Goal: Task Accomplishment & Management: Use online tool/utility

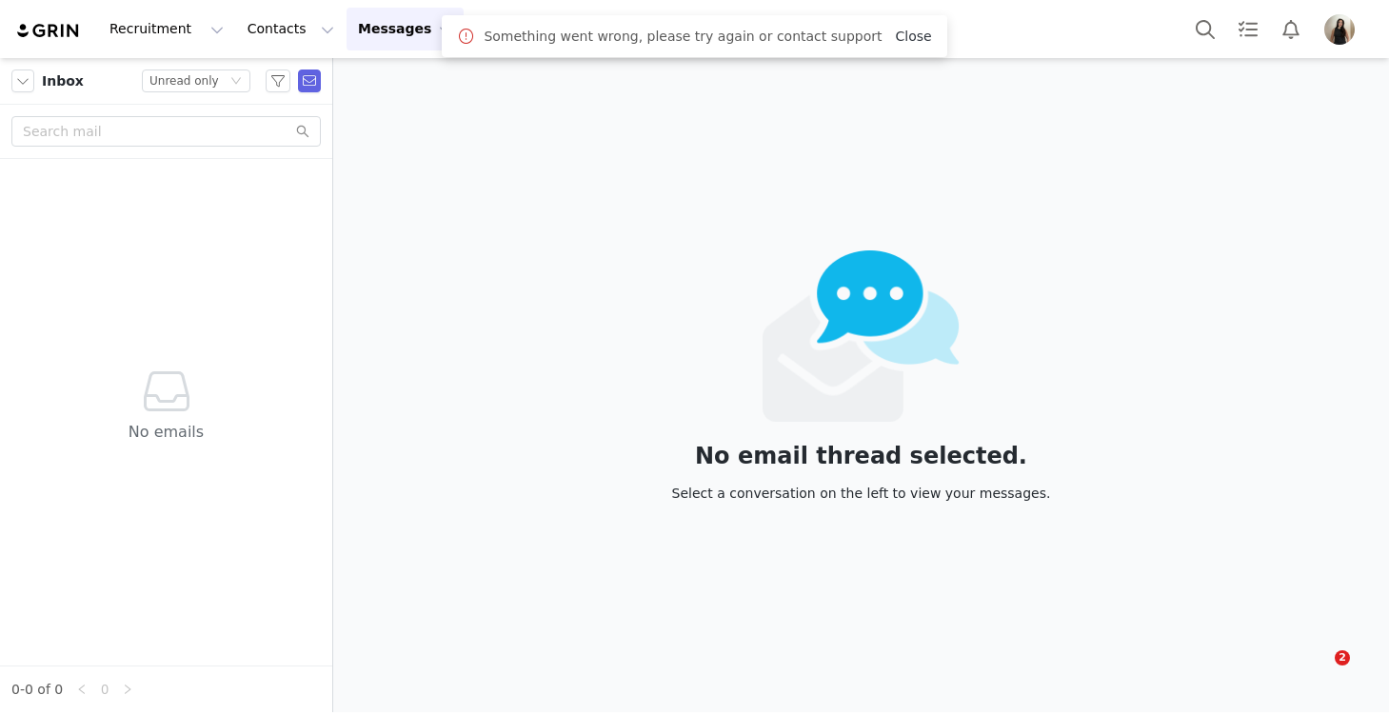
click at [896, 36] on link "Close" at bounding box center [913, 36] width 36 height 15
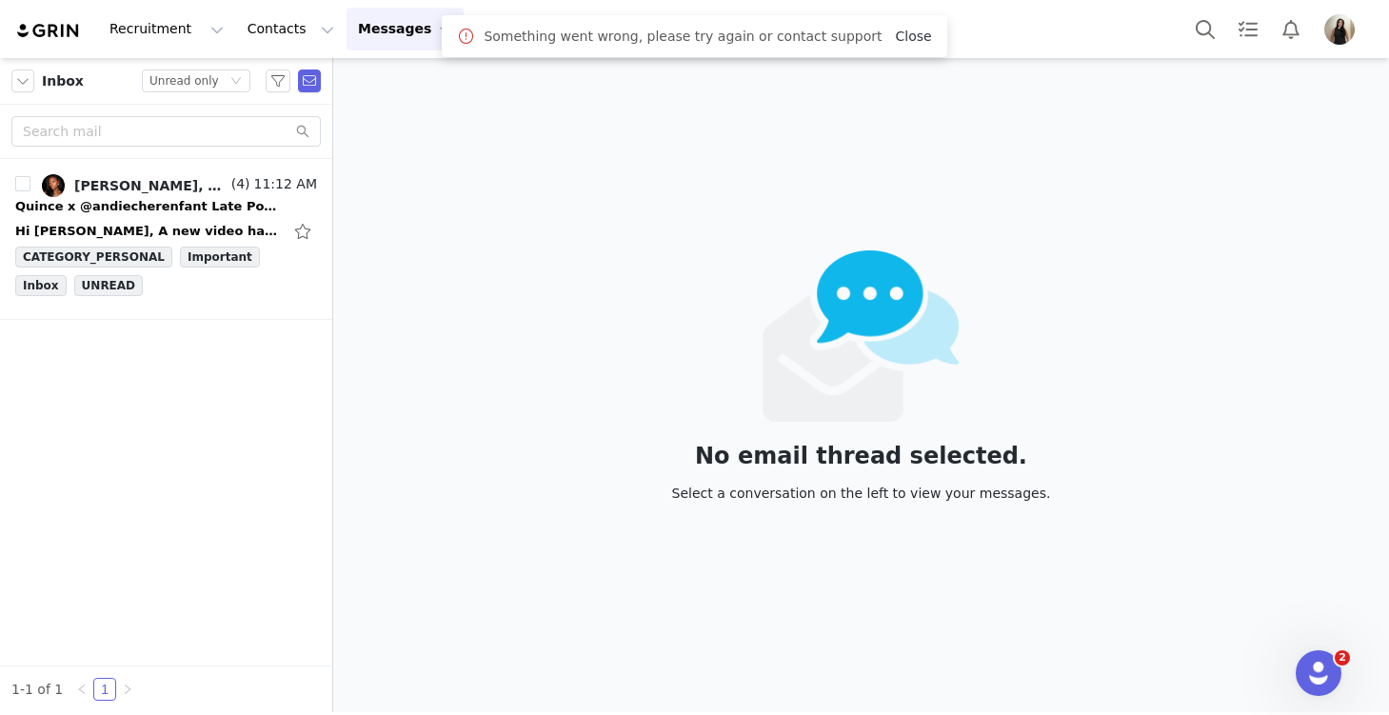
click at [897, 32] on link "Close" at bounding box center [913, 36] width 36 height 15
click at [134, 195] on link "Alex Mekikian, Andie Cherenfant, Andie" at bounding box center [135, 185] width 186 height 23
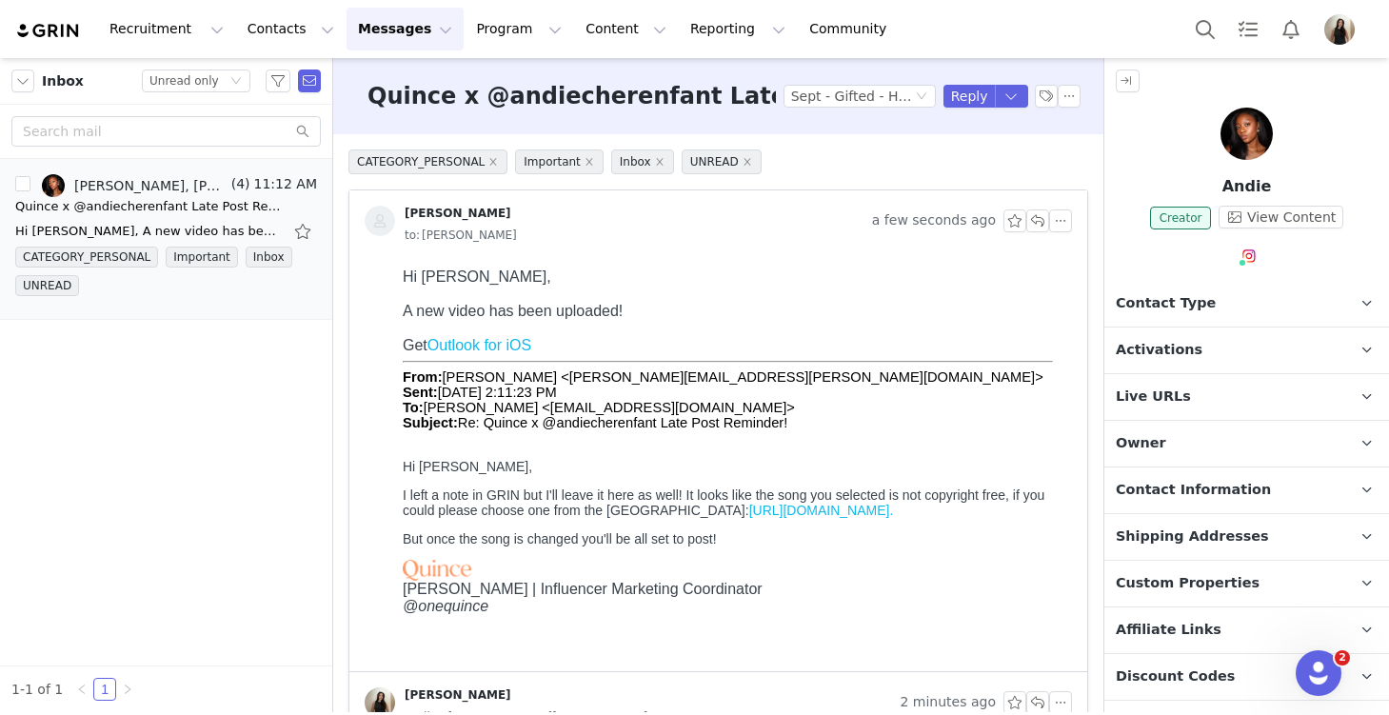
click at [1229, 349] on p "Activations" at bounding box center [1224, 351] width 239 height 46
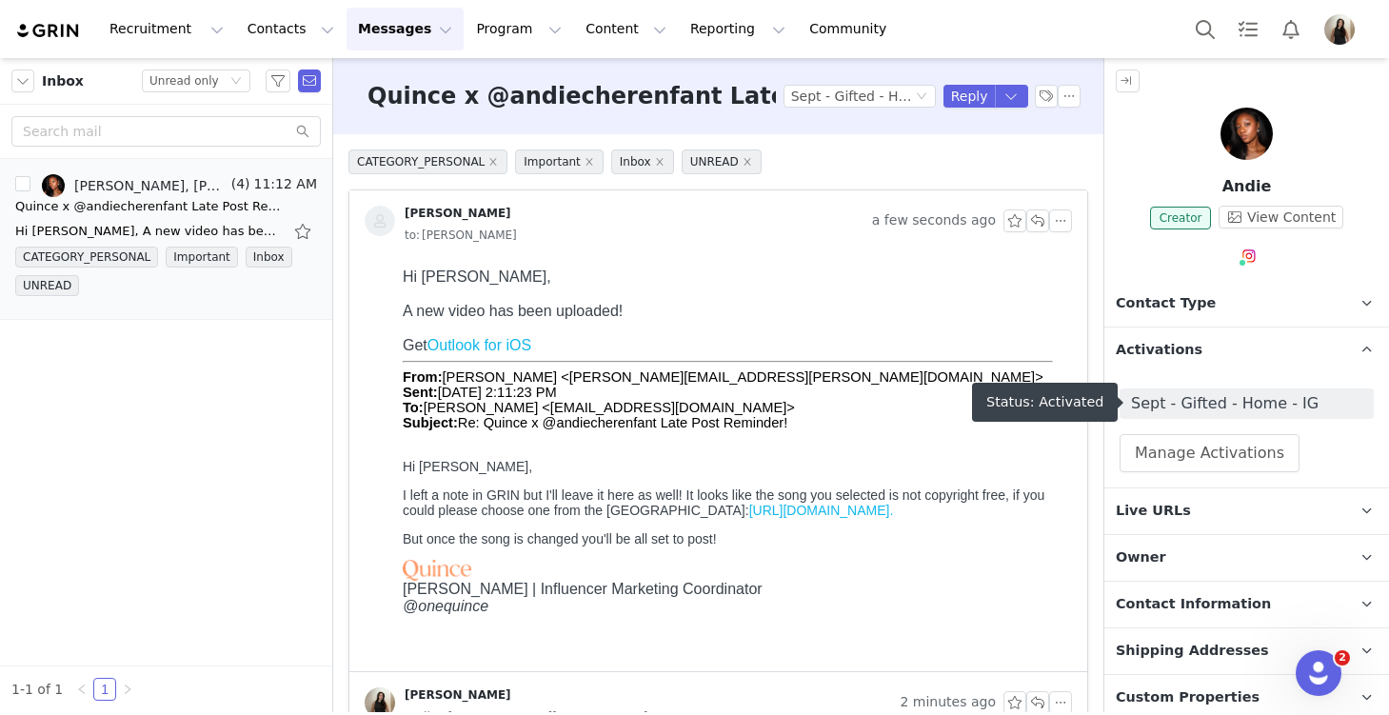
click at [1223, 401] on span "Sept - Gifted - Home - IG" at bounding box center [1246, 403] width 231 height 23
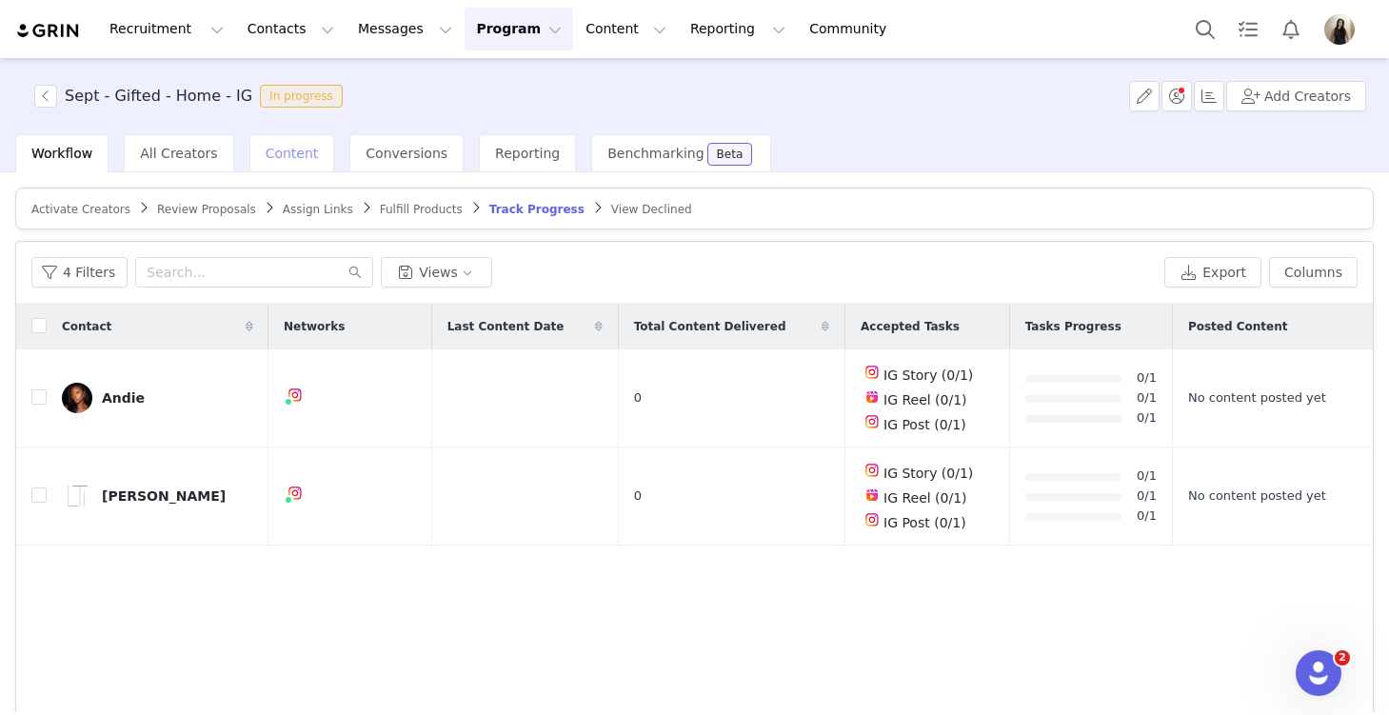
click at [272, 153] on span "Content" at bounding box center [292, 153] width 53 height 15
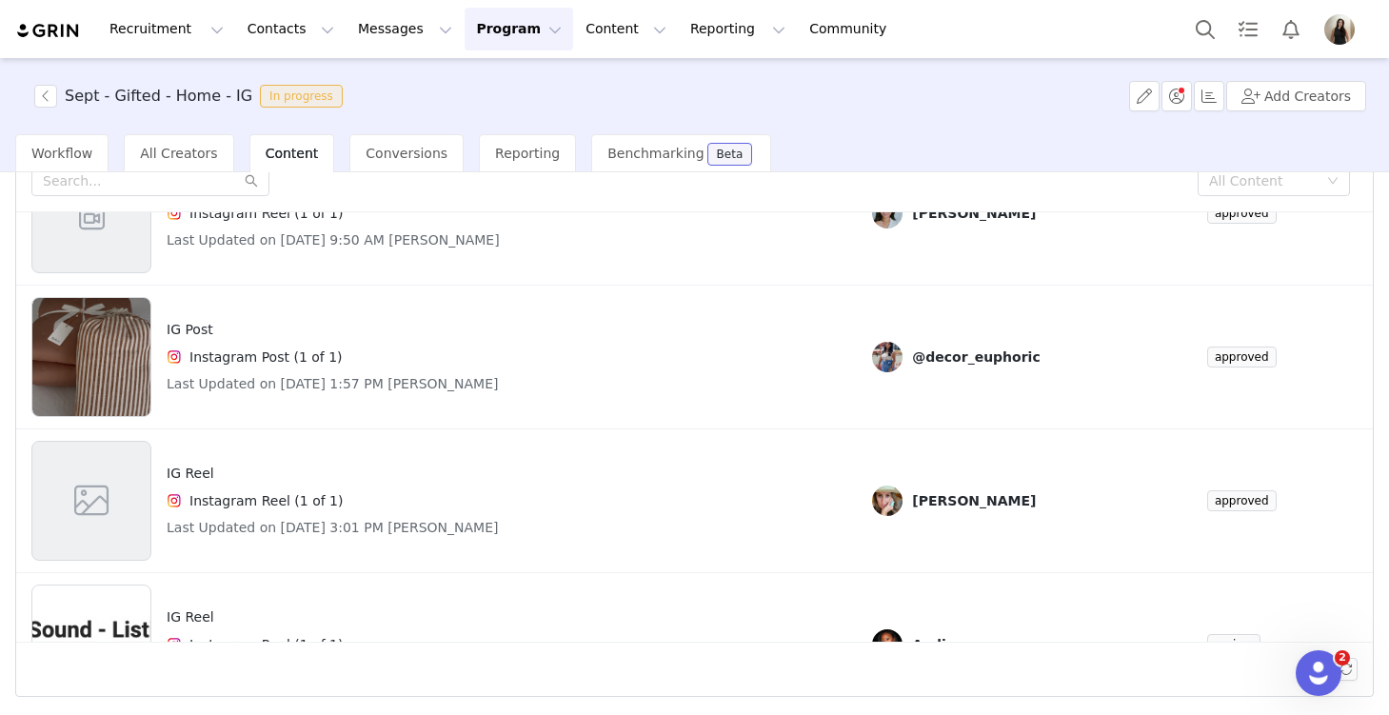
scroll to position [335, 0]
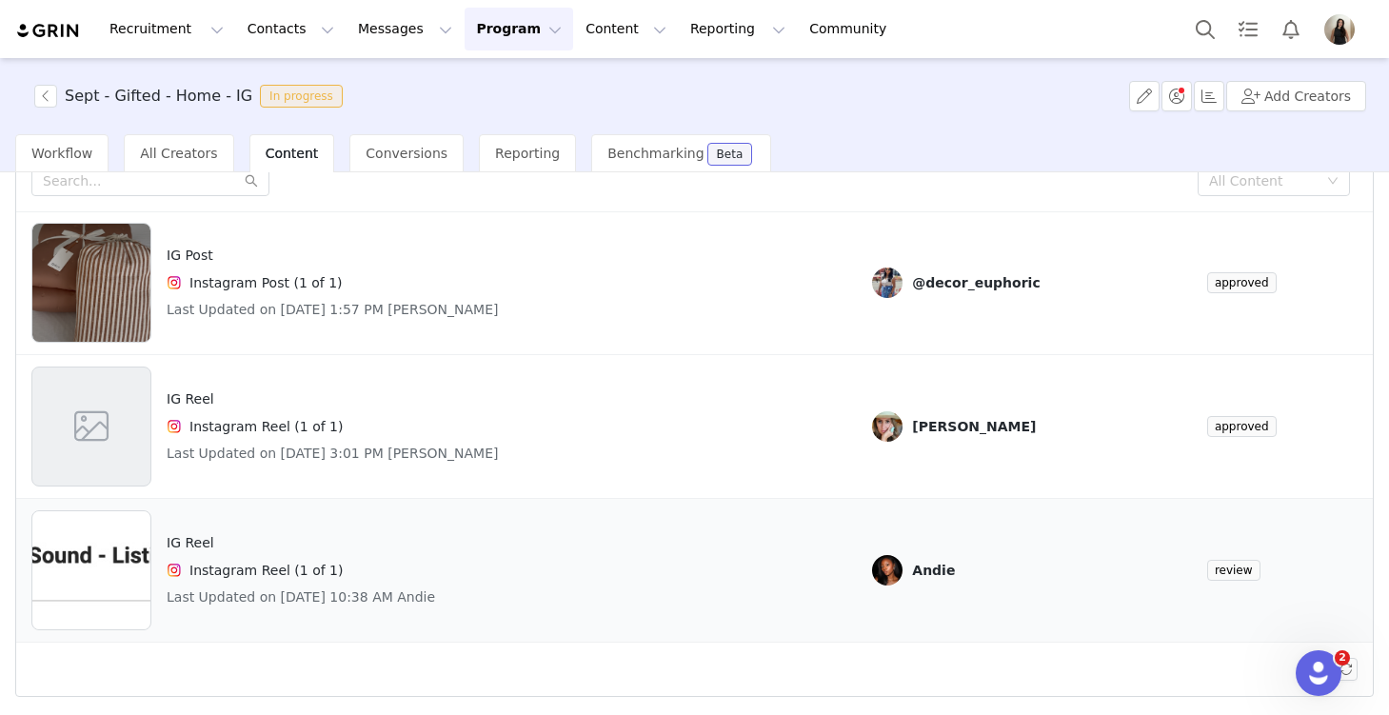
click at [316, 569] on h4 "Instagram Reel (1 of 1)" at bounding box center [266, 571] width 153 height 20
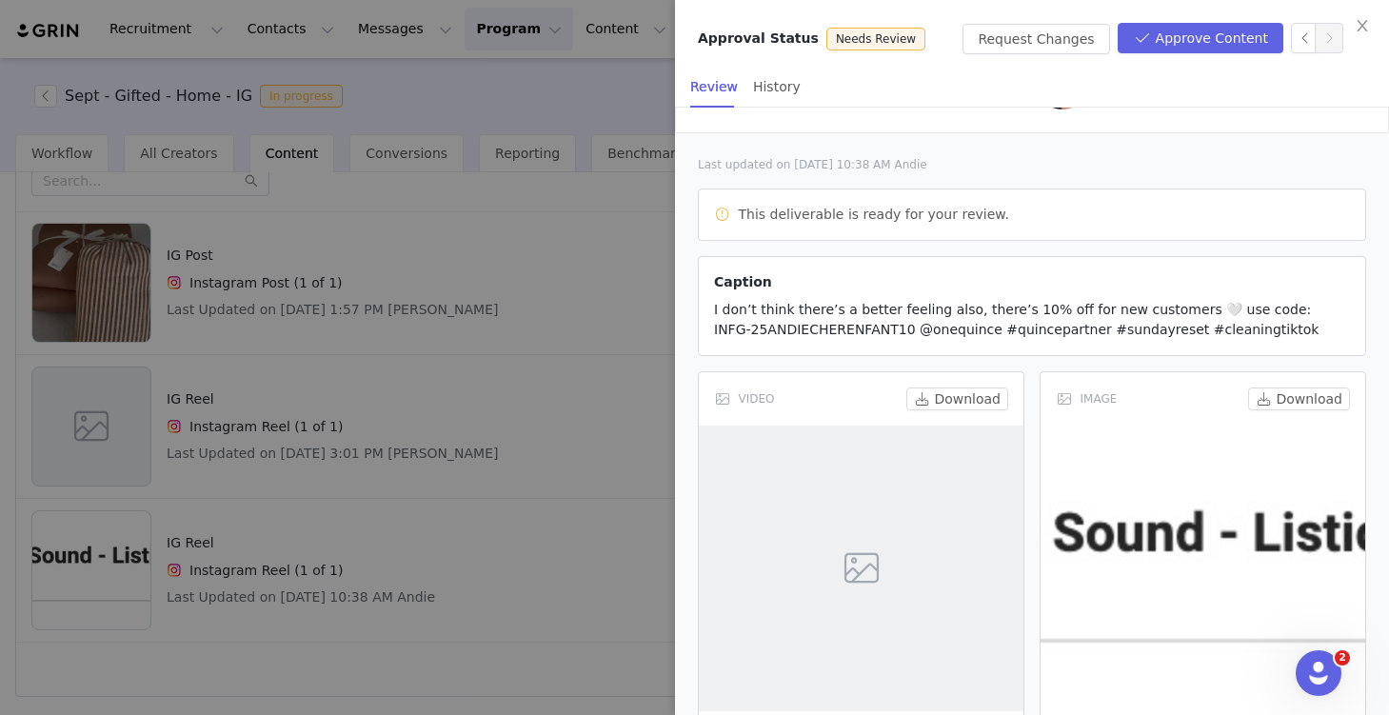
scroll to position [159, 0]
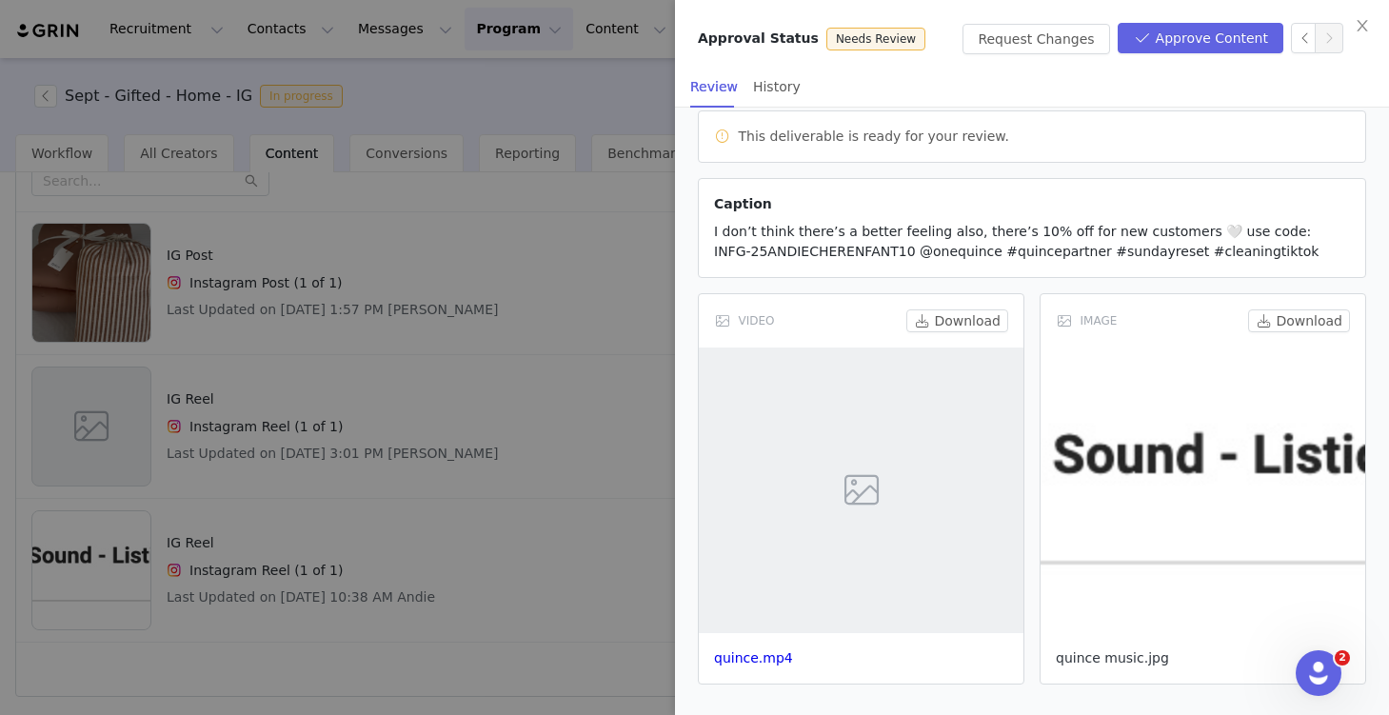
click at [1115, 658] on link "quince music.jpg" at bounding box center [1112, 657] width 113 height 15
click at [745, 664] on link "quince.mp4" at bounding box center [753, 657] width 79 height 15
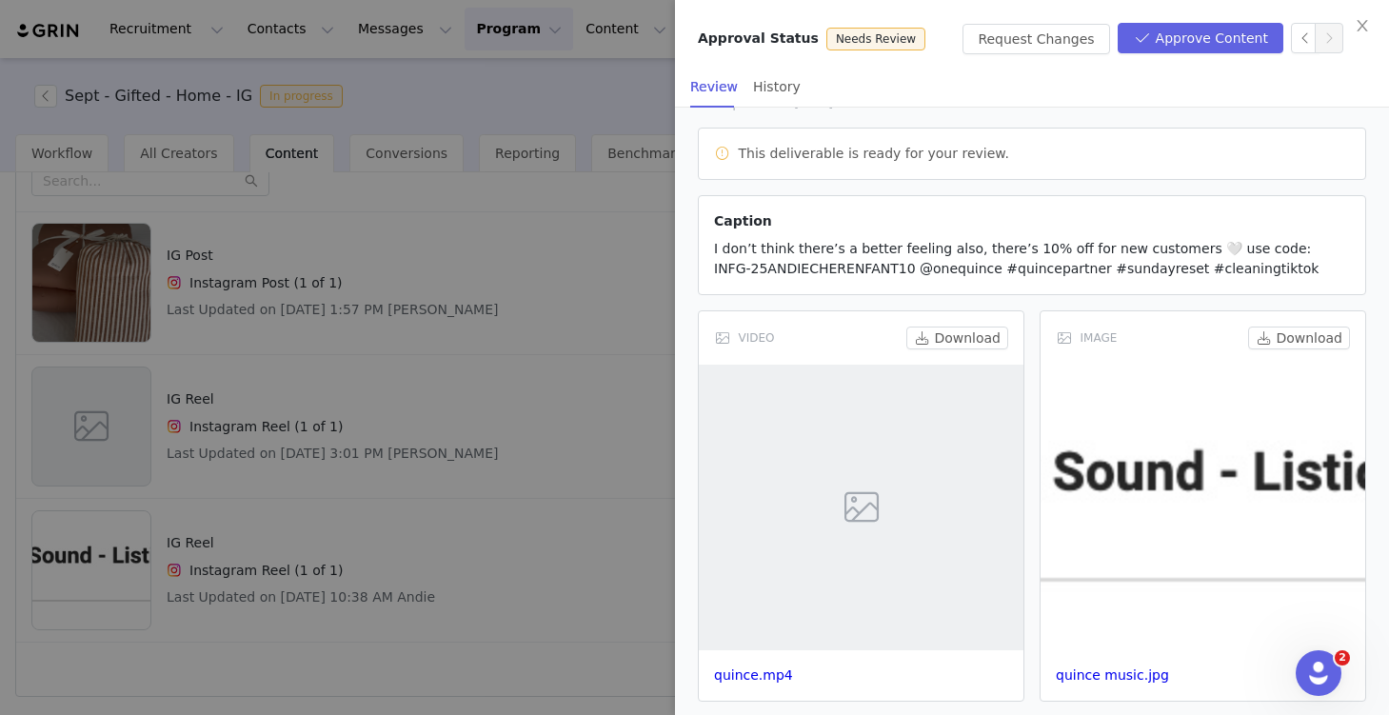
scroll to position [140, 0]
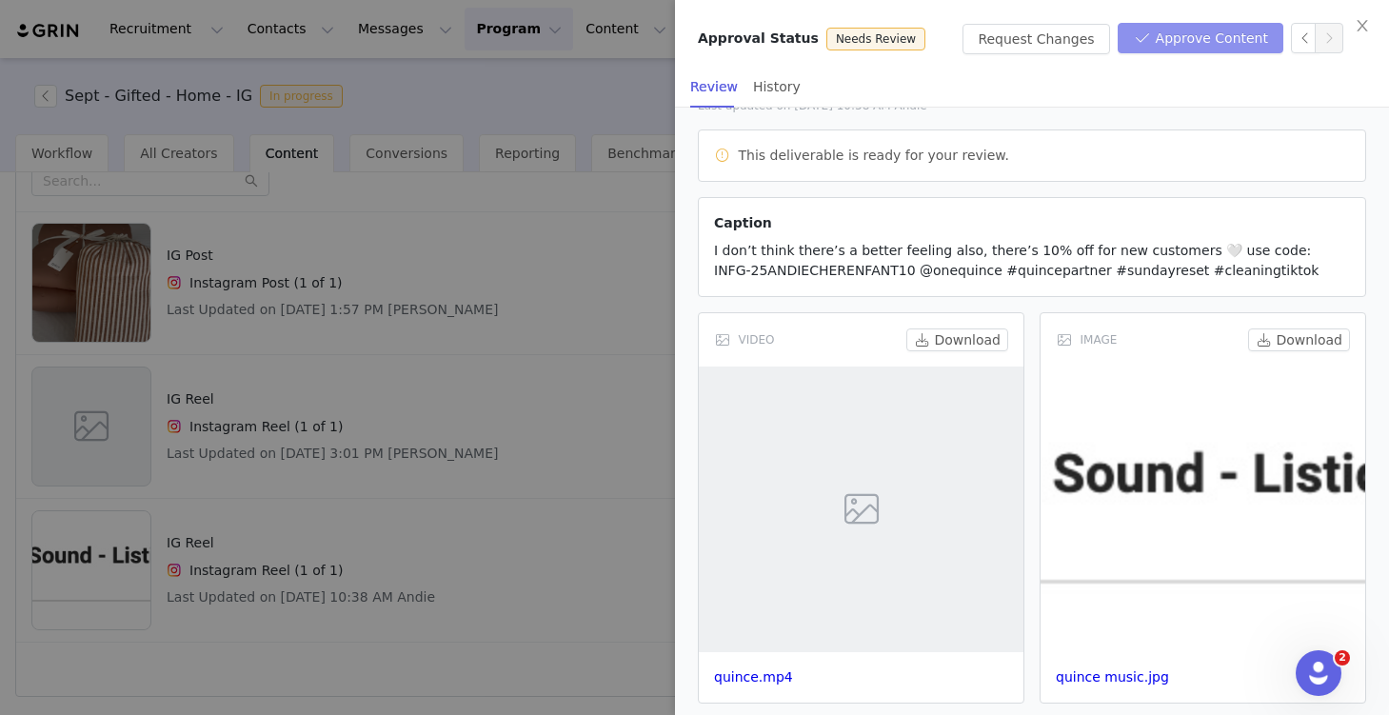
click at [1202, 38] on button "Approve Content" at bounding box center [1201, 38] width 166 height 30
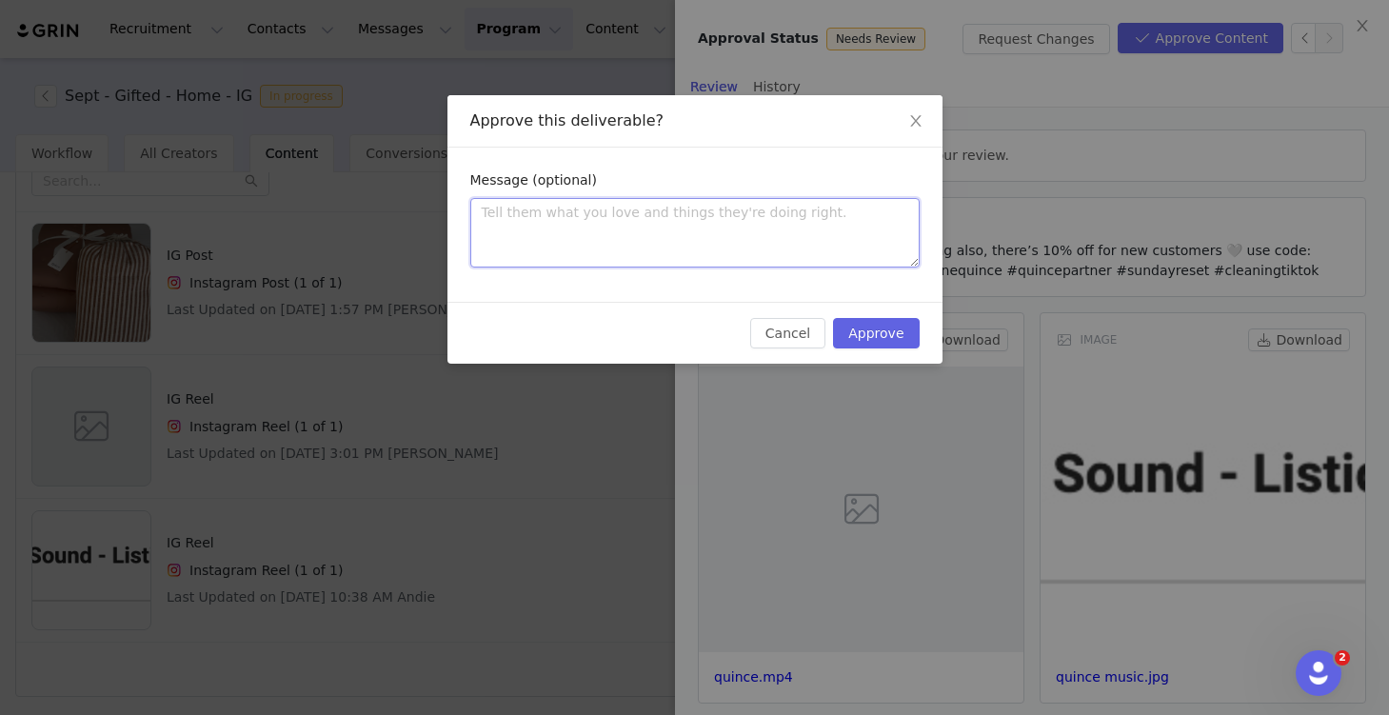
click at [797, 235] on textarea at bounding box center [694, 233] width 449 height 70
type textarea "H"
type textarea "Hi"
type textarea "Hi A"
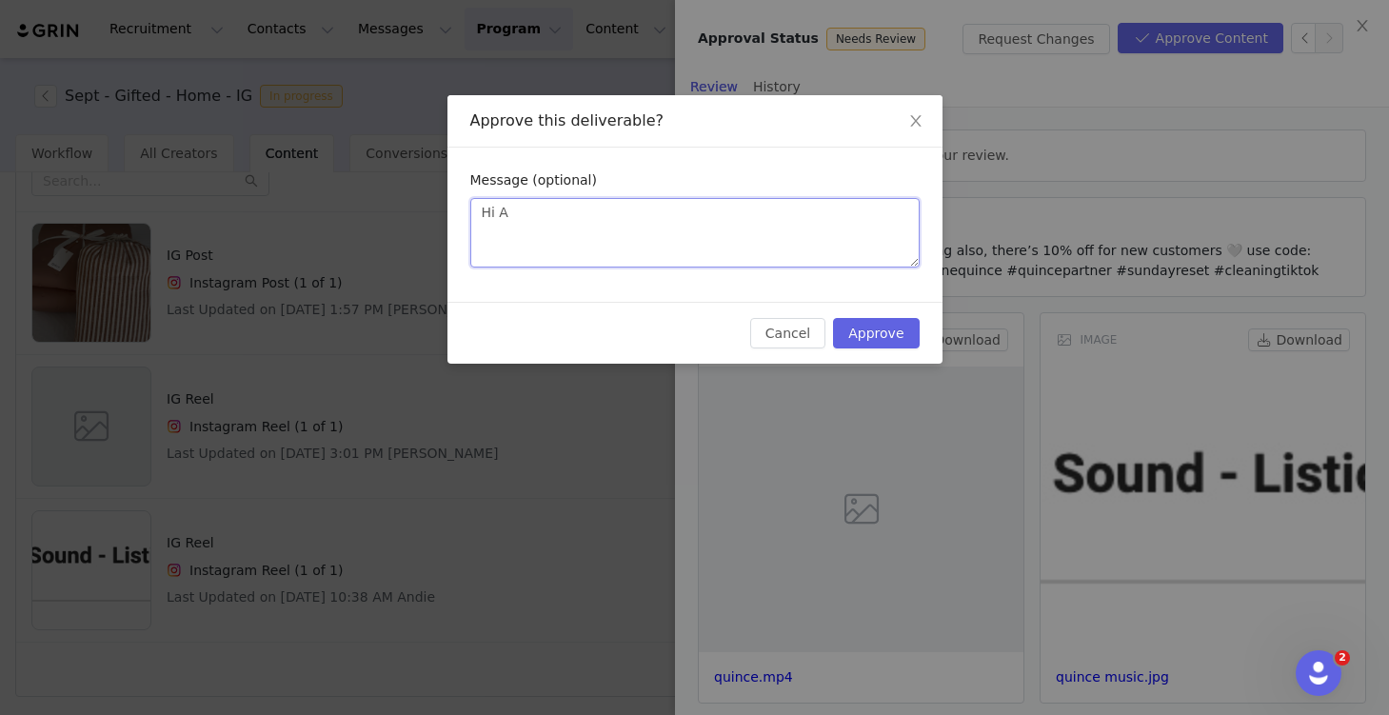
type textarea "Hi An"
type textarea "Hi And"
type textarea "Hi Andi"
type textarea "Hi Andie"
type textarea "Hi Andie,"
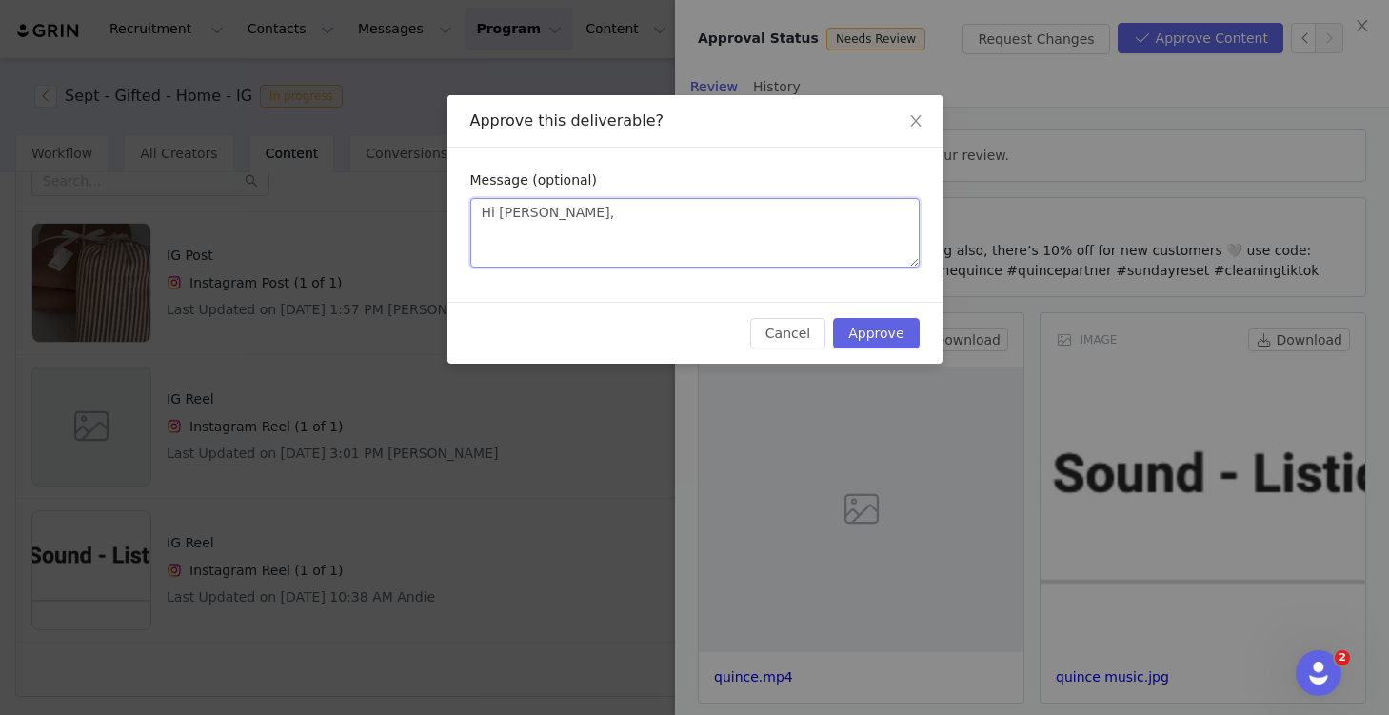
type textarea "Hi Andie,"
type textarea "Hi Andie, T"
type textarea "Hi Andie,"
type textarea "Hi Andie, t"
type textarea "Hi Andie, th"
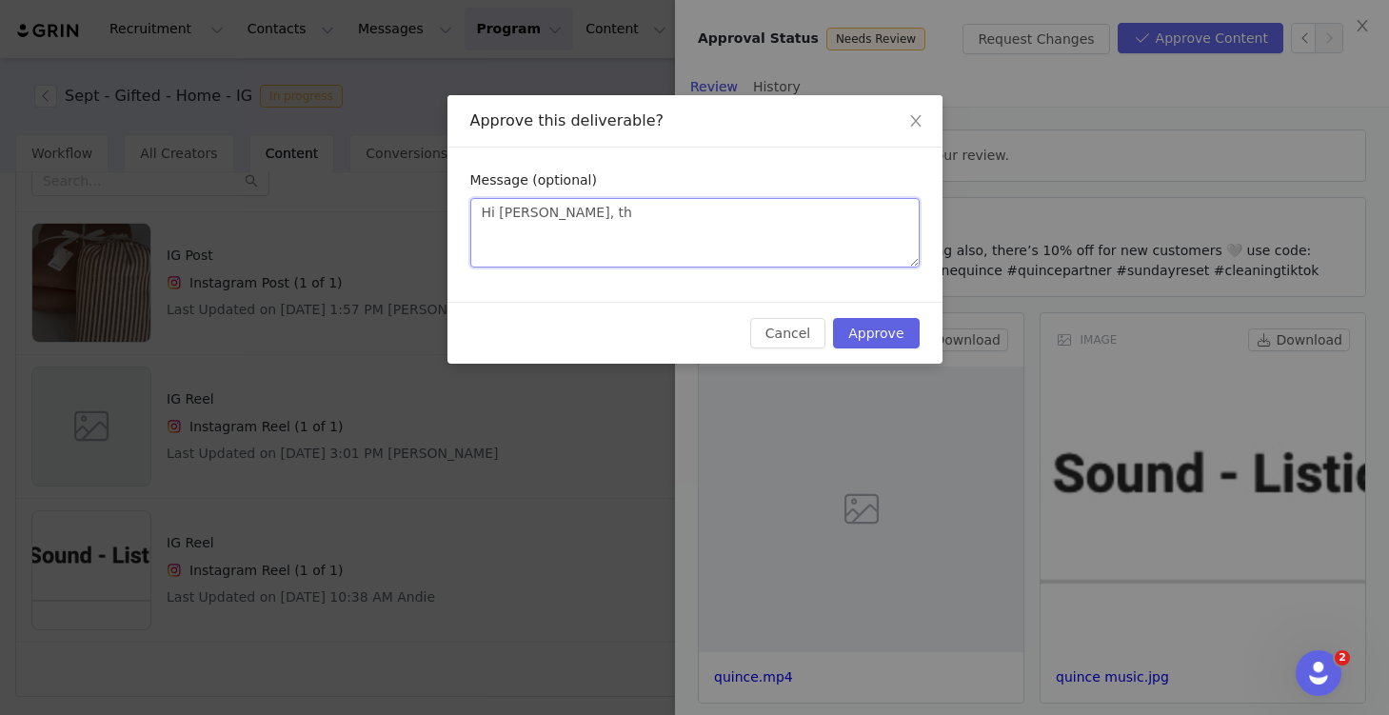
type textarea "Hi Andie, tha"
type textarea "Hi Andie, than"
type textarea "Hi Andie, thank"
type textarea "Hi Andie, thanks"
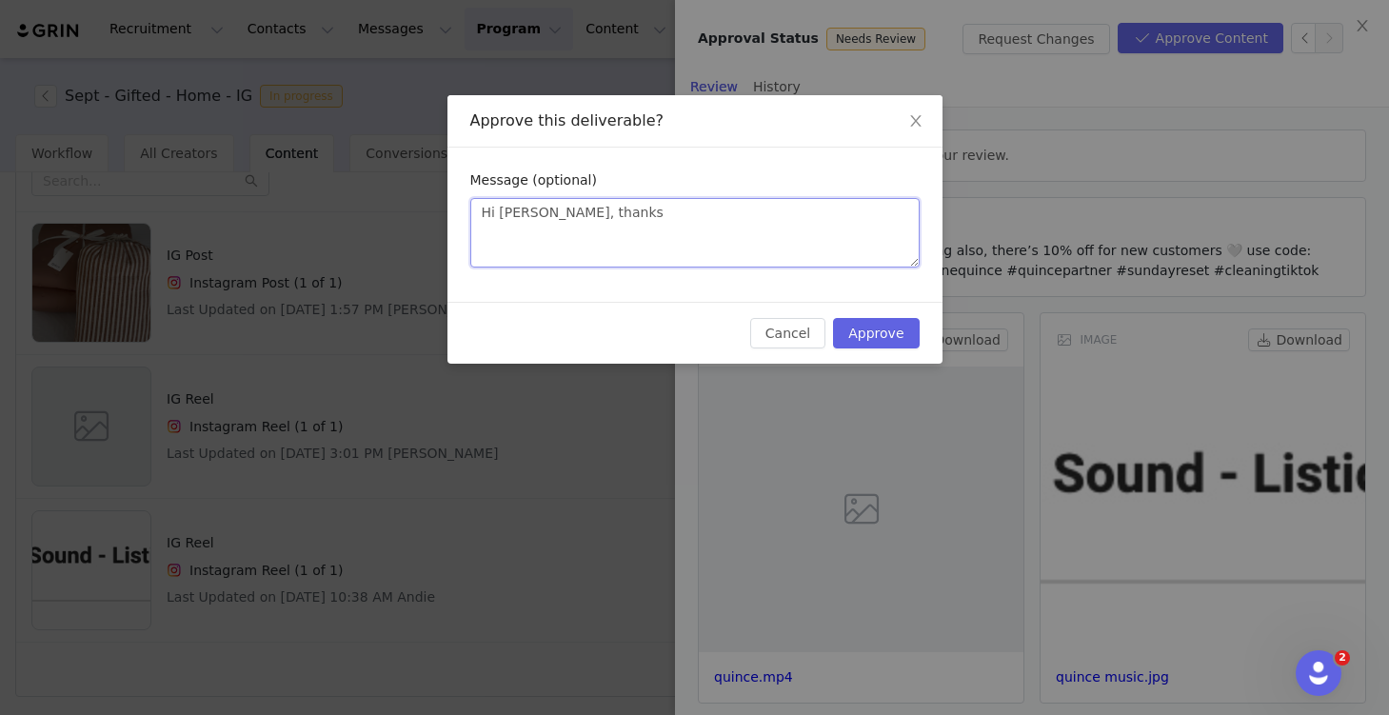
type textarea "Hi Andie, thanks f"
type textarea "Hi Andie, thanks fo"
type textarea "Hi Andie, thanks for"
type textarea "Hi Andie, thanks for m"
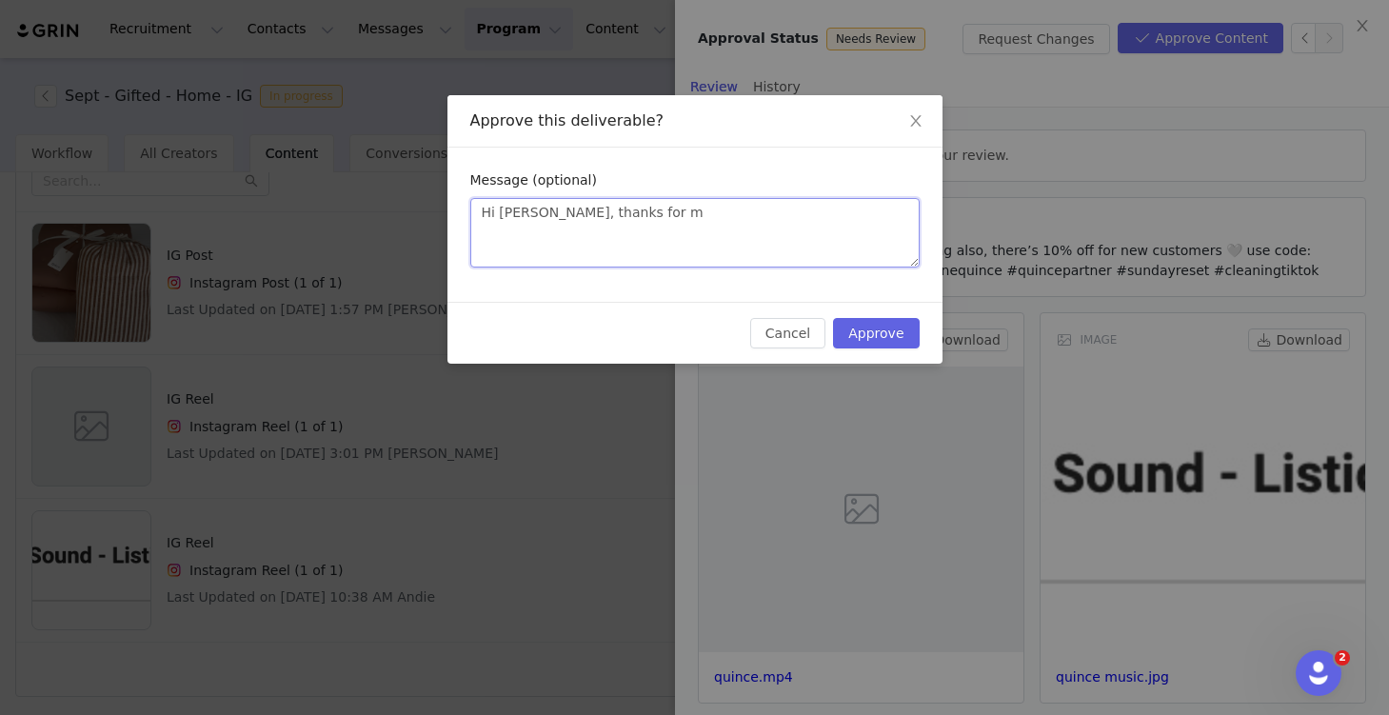
type textarea "Hi Andie, thanks for ma"
type textarea "Hi Andie, thanks for mak"
type textarea "Hi Andie, thanks for maki"
type textarea "Hi Andie, thanks for makin"
type textarea "Hi Andie, thanks for making"
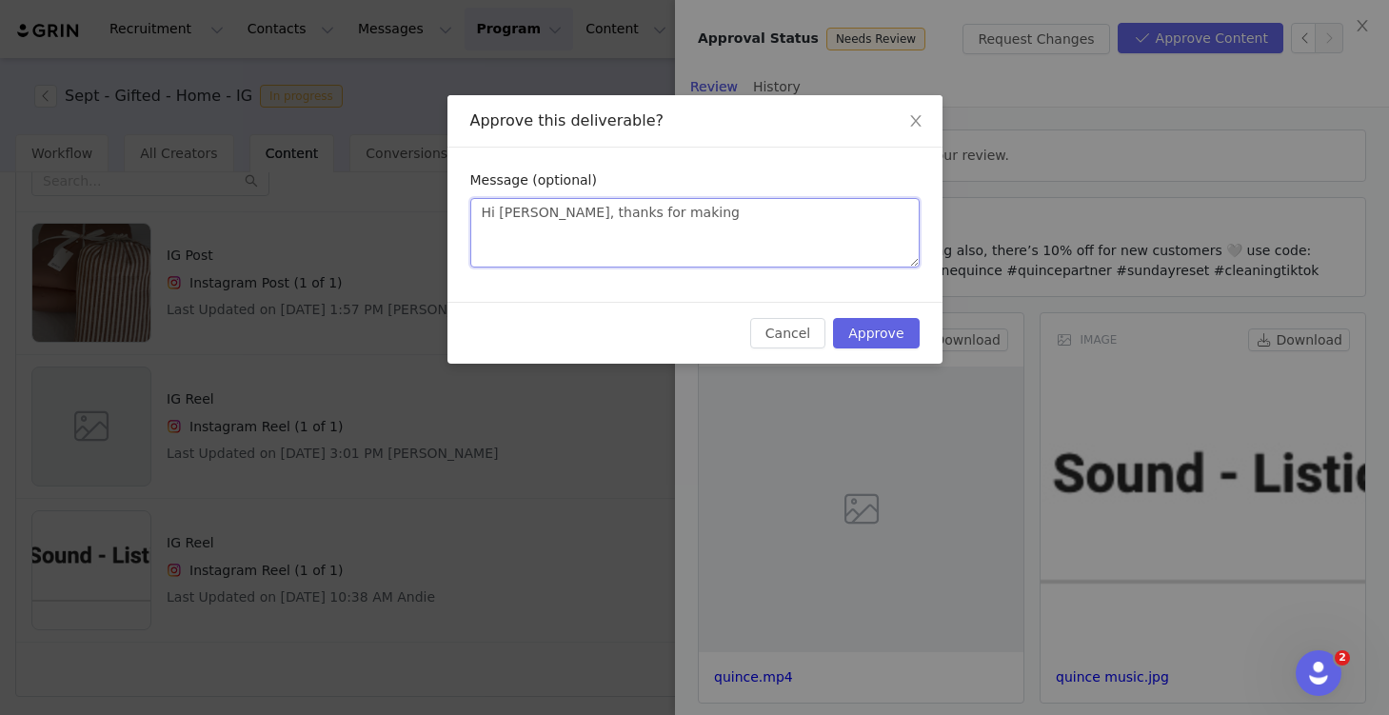
type textarea "Hi Andie, thanks for making"
type textarea "Hi Andie, thanks for making t"
type textarea "Hi Andie, thanks for making th"
type textarea "Hi Andie, thanks for making tho"
type textarea "Hi Andie, thanks for making thos"
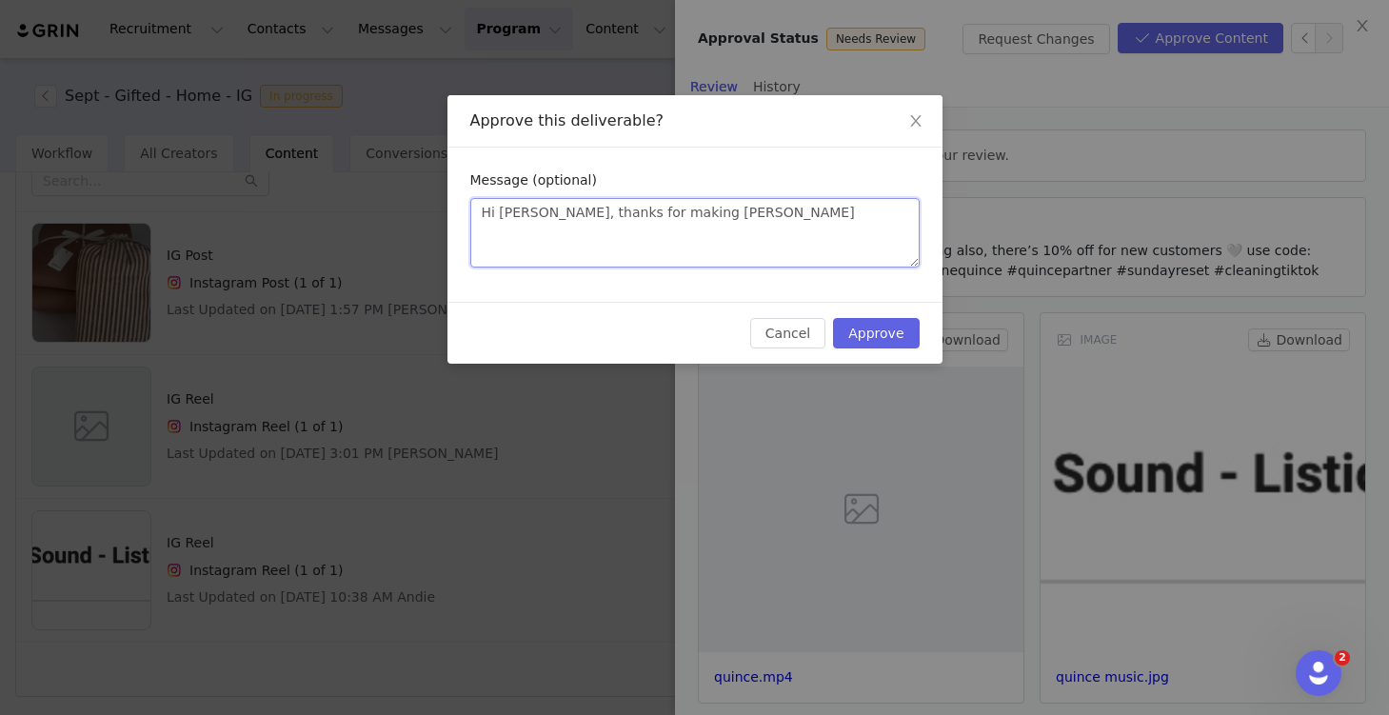
type textarea "Hi Andie, thanks for making those"
type textarea "Hi Andie, thanks for making those c"
type textarea "Hi Andie, thanks for making those ch"
type textarea "Hi Andie, thanks for making those cha"
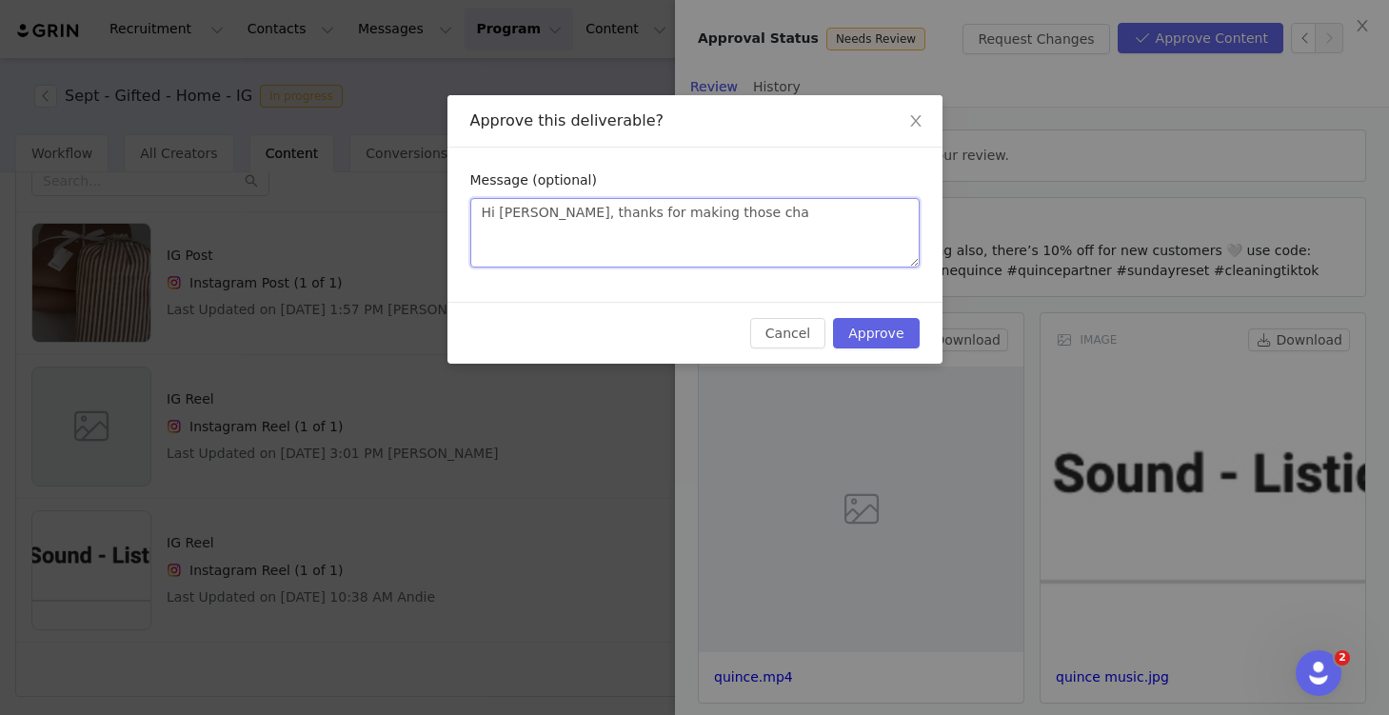
type textarea "Hi Andie, thanks for making those chan"
type textarea "Hi Andie, thanks for making those chang"
type textarea "Hi Andie, thanks for making those change"
type textarea "Hi Andie, thanks for making those changes"
type textarea "Hi Andie, thanks for making those changes!"
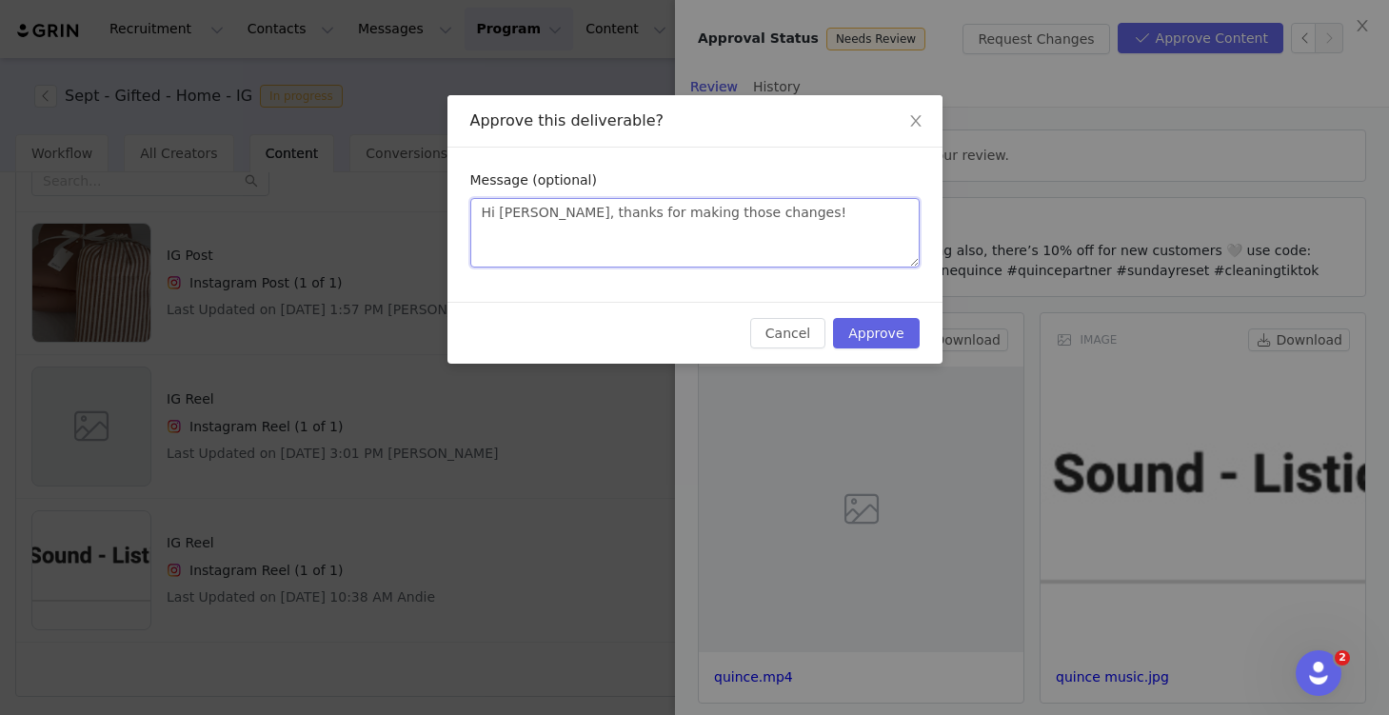
type textarea "Hi Andie, thanks for making those changes!"
type textarea "Hi Andie, thanks for making those changes! Y"
type textarea "Hi Andie, thanks for making those changes! Yo"
type textarea "Hi Andie, thanks for making those changes! You"
type textarea "Hi Andie, thanks for making those changes! You'"
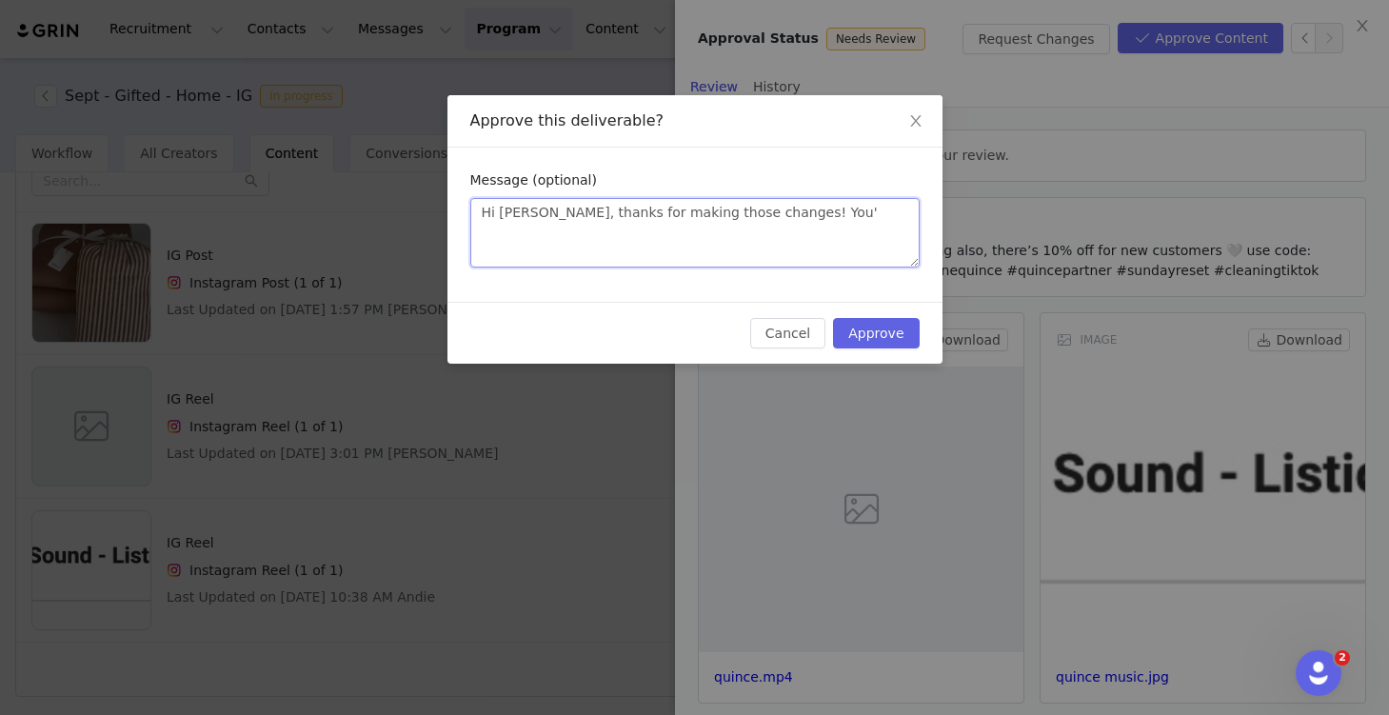
type textarea "Hi Andie, thanks for making those changes! You'r"
type textarea "Hi Andie, thanks for making those changes! You're"
type textarea "Hi Andie, thanks for making those changes! You're a"
type textarea "Hi Andie, thanks for making those changes! You're ap"
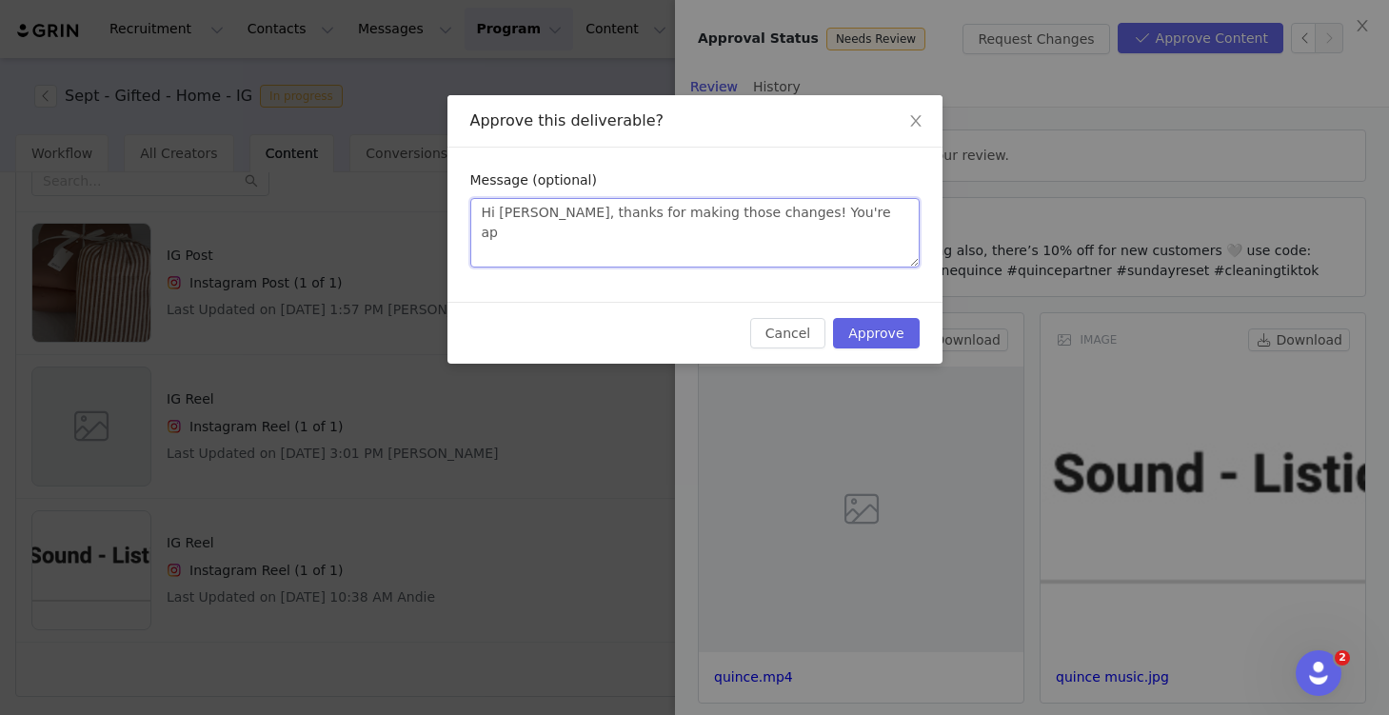
type textarea "Hi Andie, thanks for making those changes! You're app"
type textarea "Hi Andie, thanks for making those changes! You're appr"
type textarea "Hi Andie, thanks for making those changes! You're appro"
type textarea "Hi Andie, thanks for making those changes! You're approv"
type textarea "Hi Andie, thanks for making those changes! You're approve"
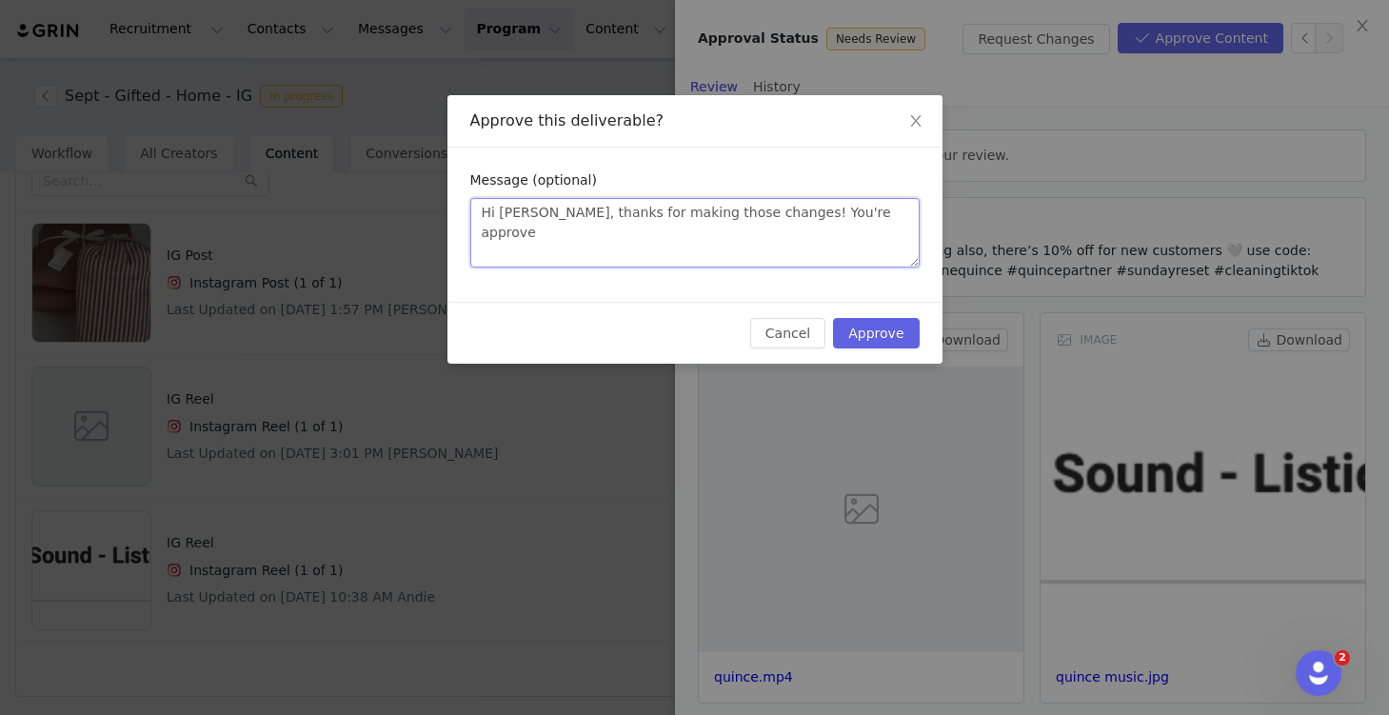
type textarea "Hi Andie, thanks for making those changes! You're approved"
type textarea "Hi Andie, thanks for making those changes! You're approved t"
type textarea "Hi Andie, thanks for making those changes! You're approved to"
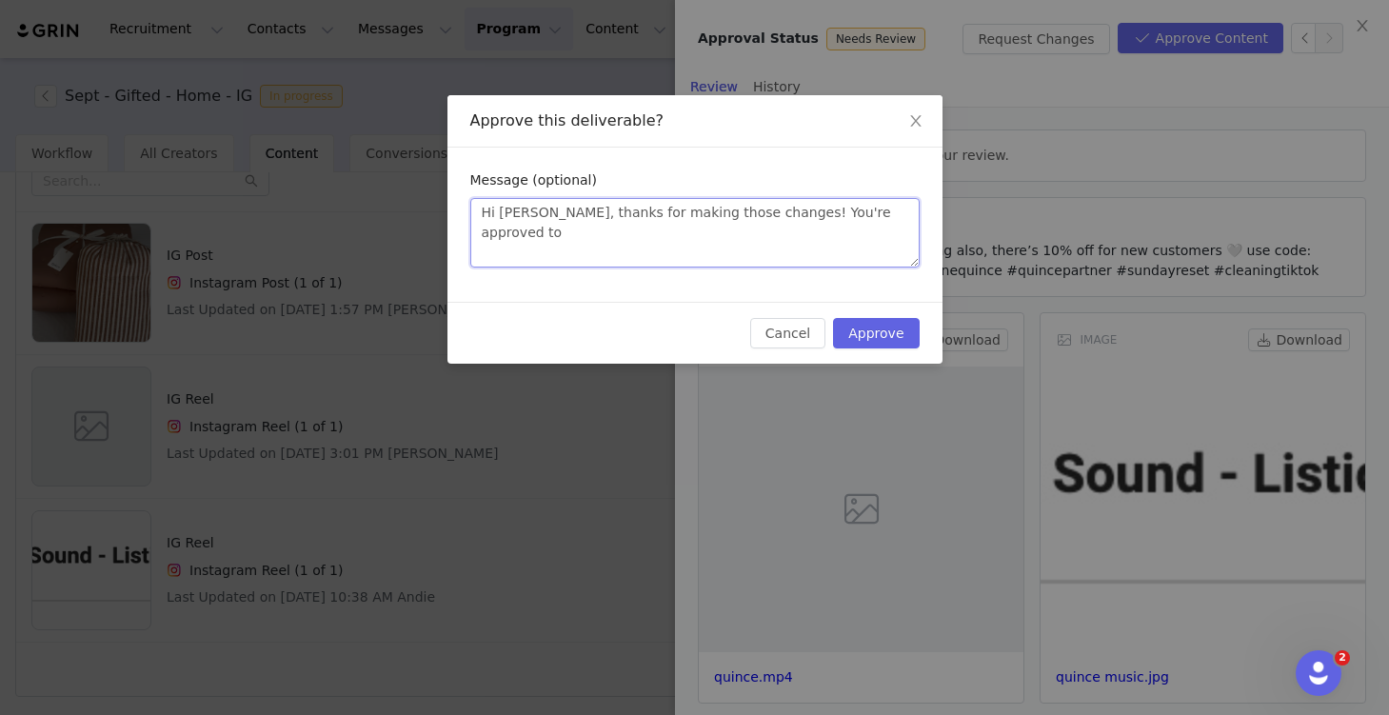
type textarea "Hi Andie, thanks for making those changes! You're approved to p"
type textarea "Hi Andie, thanks for making those changes! You're approved to po"
type textarea "Hi Andie, thanks for making those changes! You're approved to pos"
type textarea "Hi Andie, thanks for making those changes! You're approved to post"
type textarea "Hi Andie, thanks for making those changes! You're approved to post!"
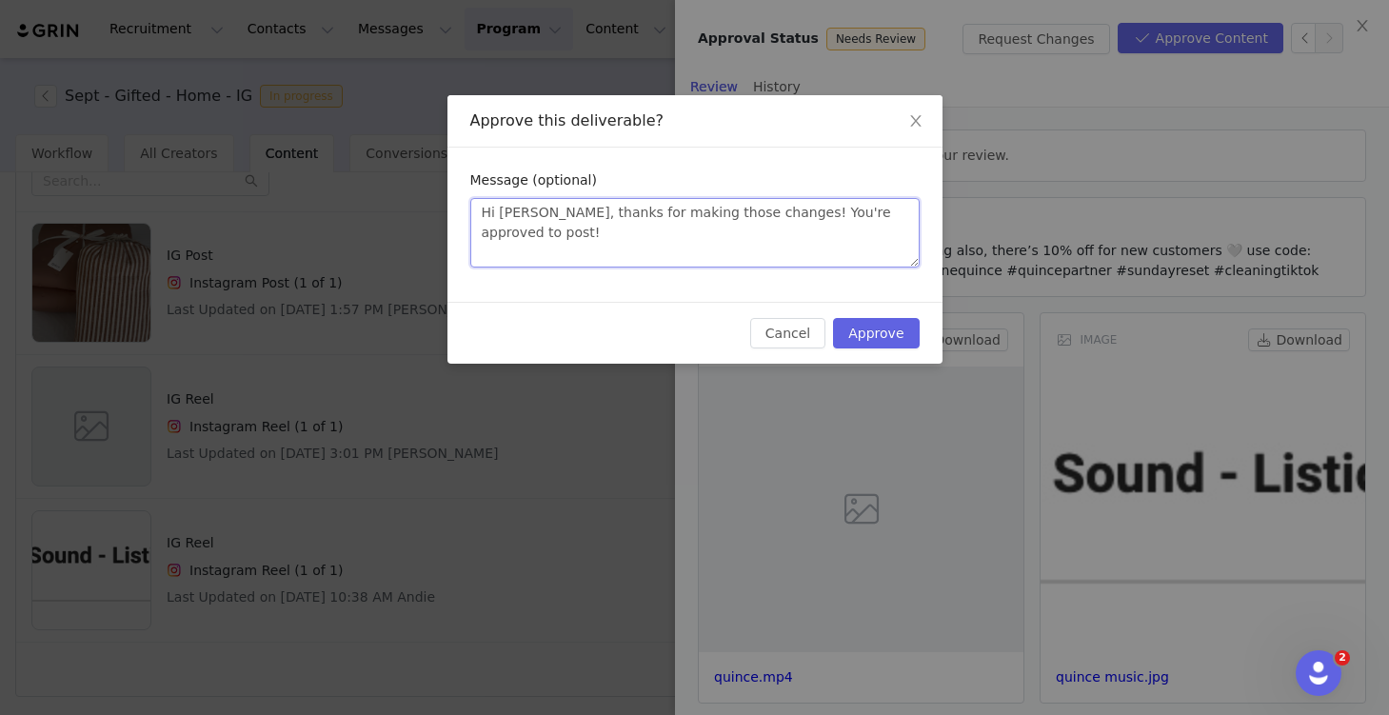
type textarea "Hi Andie, thanks for making those changes! You're approved to post!"
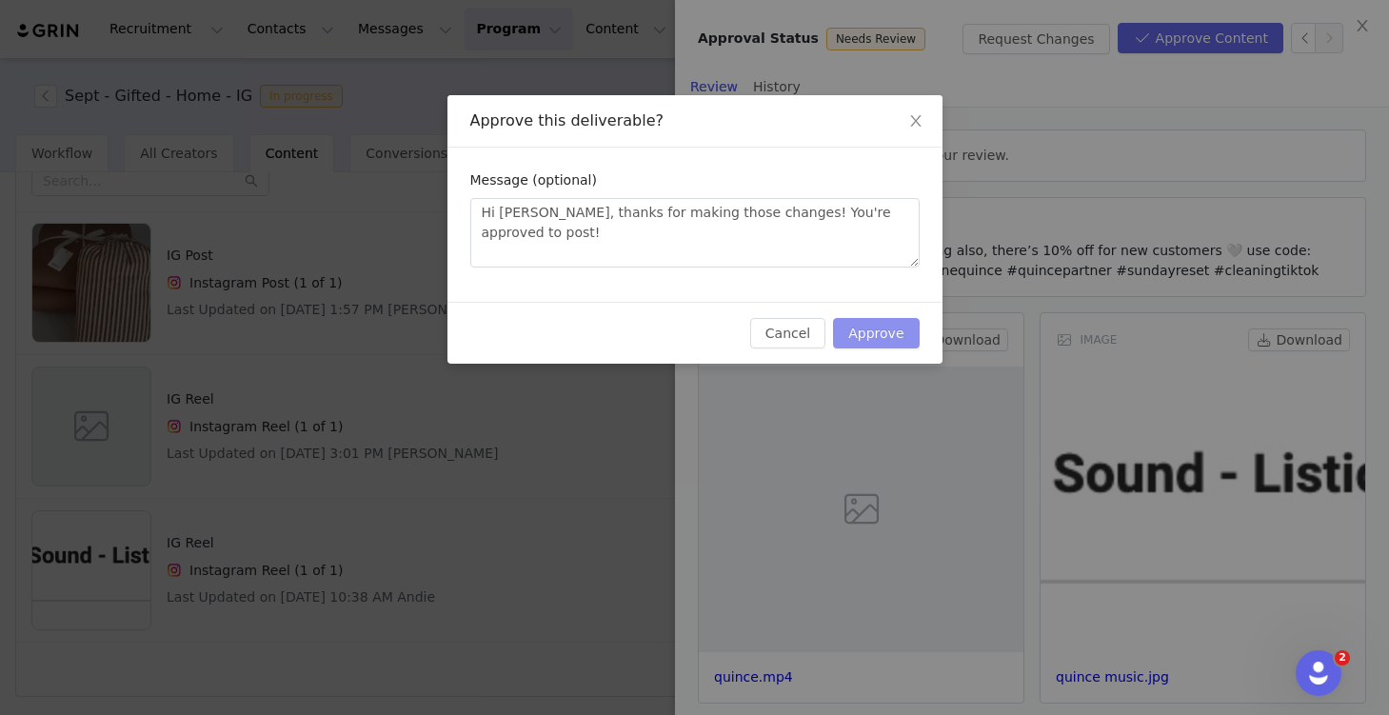
click at [906, 338] on button "Approve" at bounding box center [876, 333] width 86 height 30
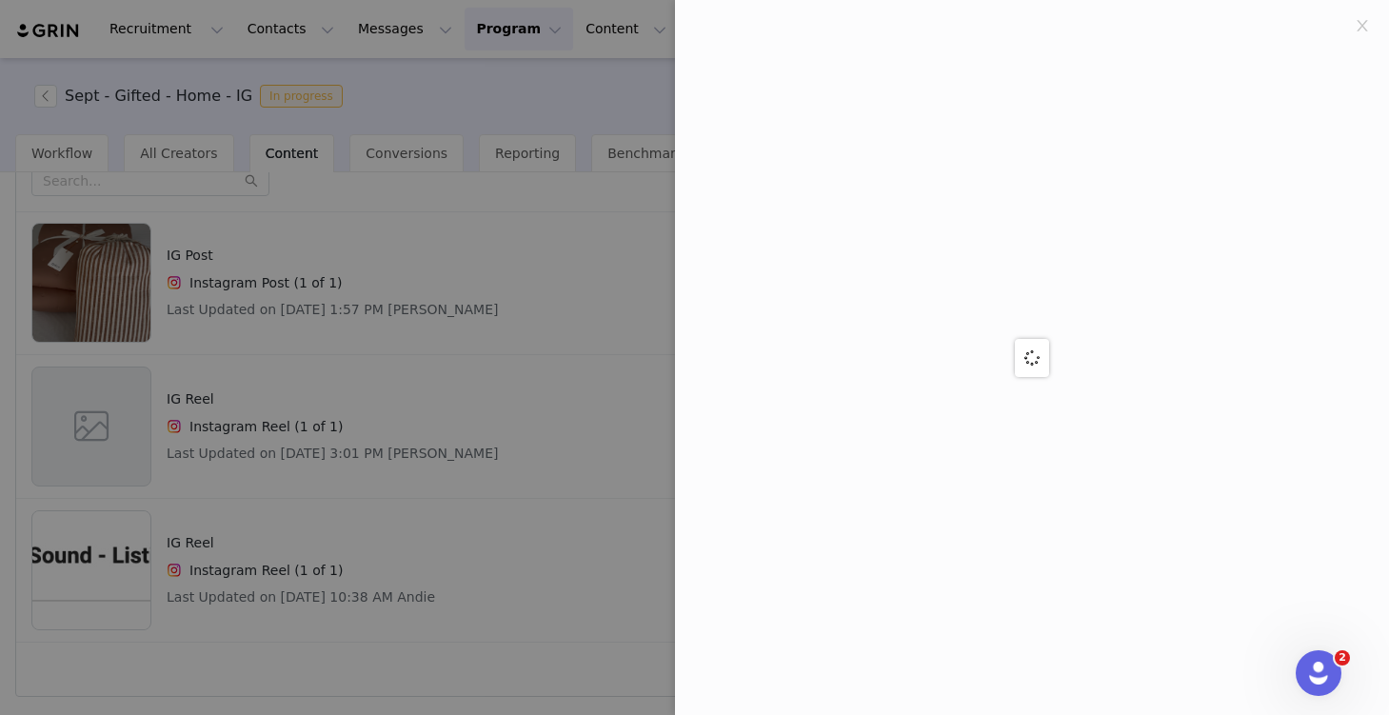
scroll to position [0, 0]
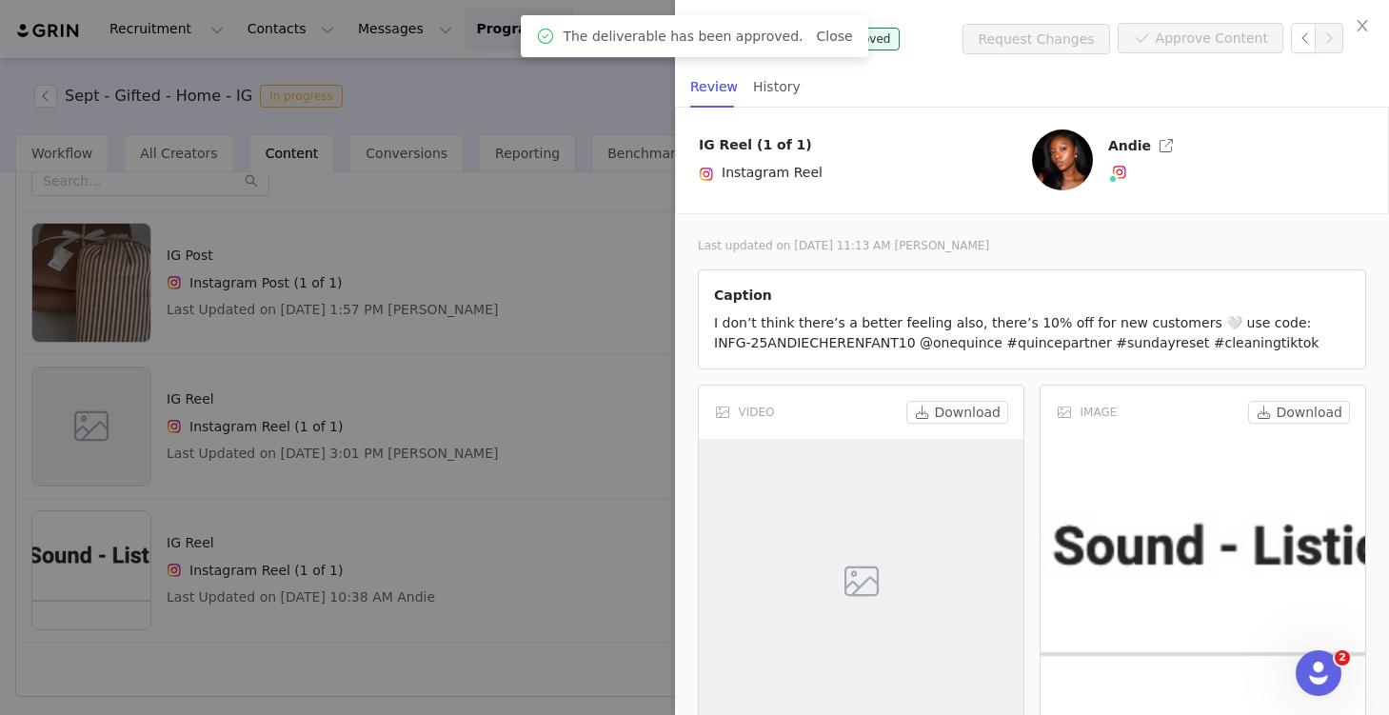
click at [529, 630] on div at bounding box center [694, 357] width 1389 height 715
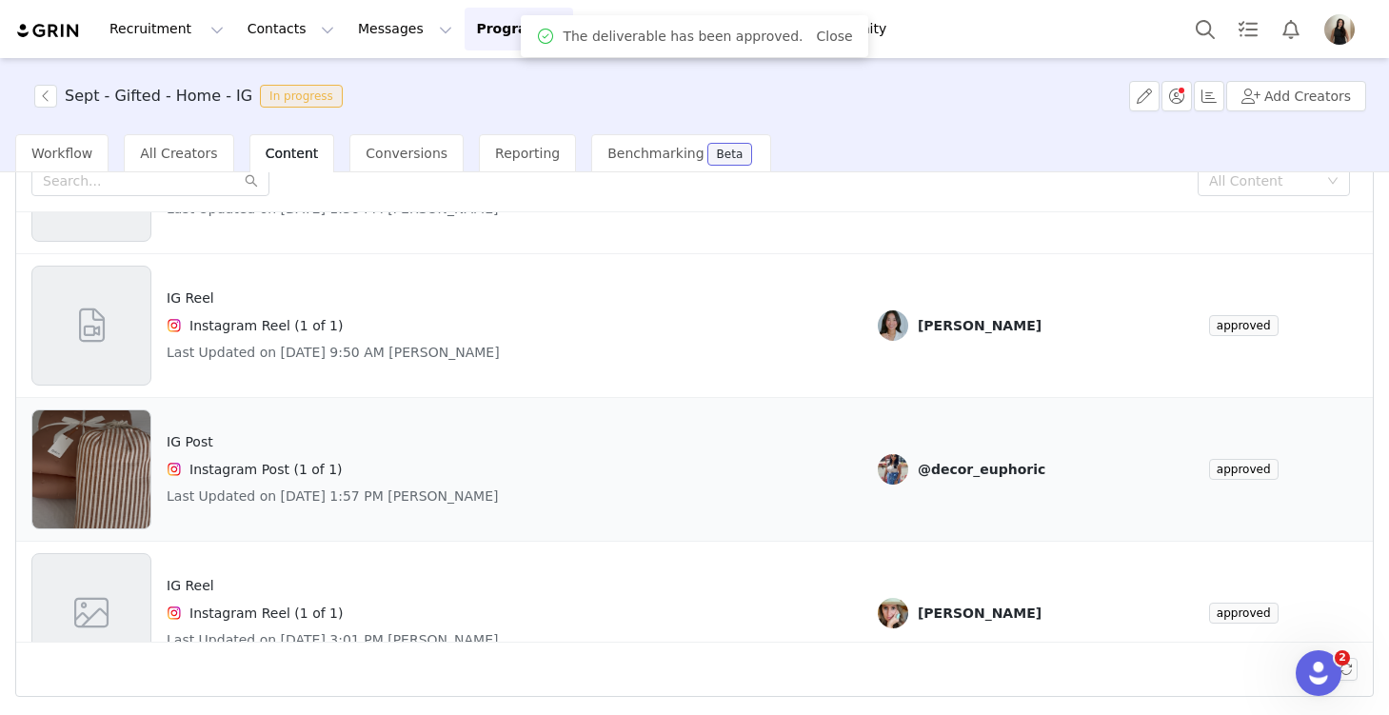
scroll to position [335, 0]
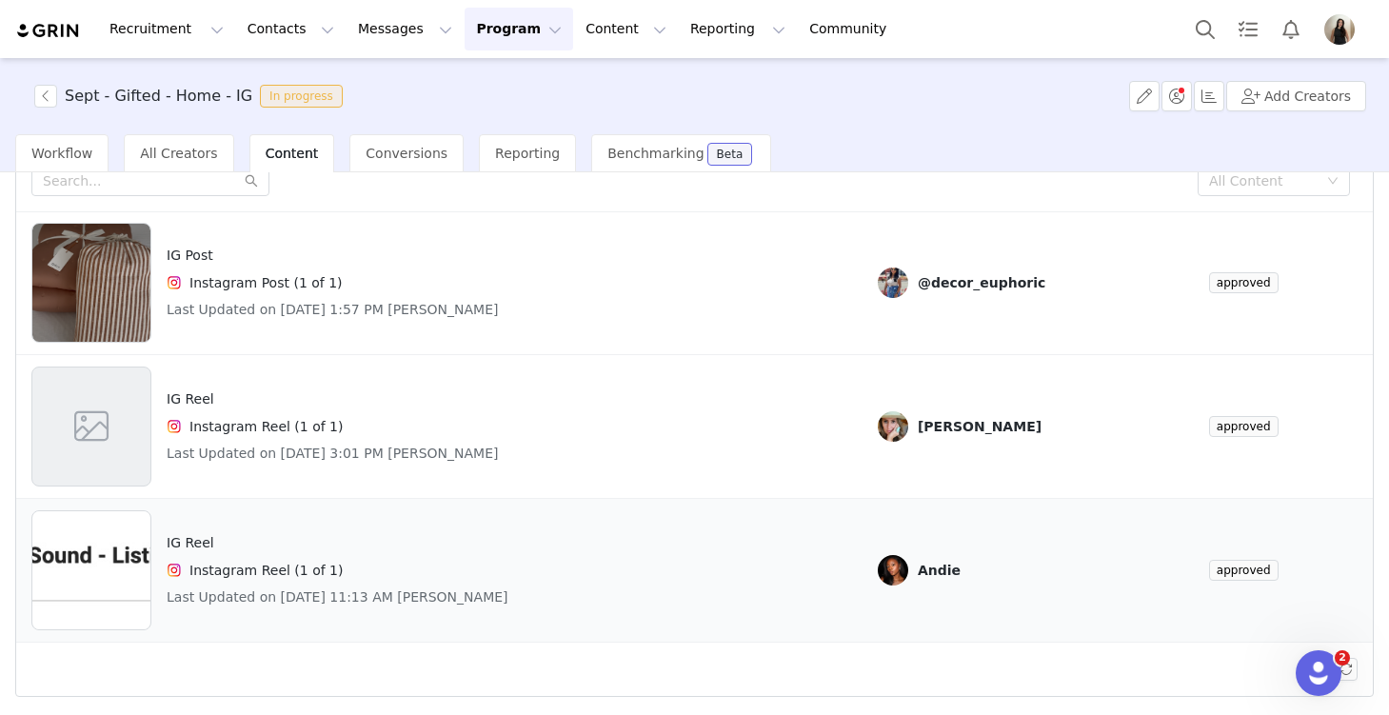
click at [509, 558] on div "IG Reel Instagram Reel (1 of 1) Last Updated on Oct 1, 2025 11:13 AM Alexandra …" at bounding box center [338, 570] width 342 height 120
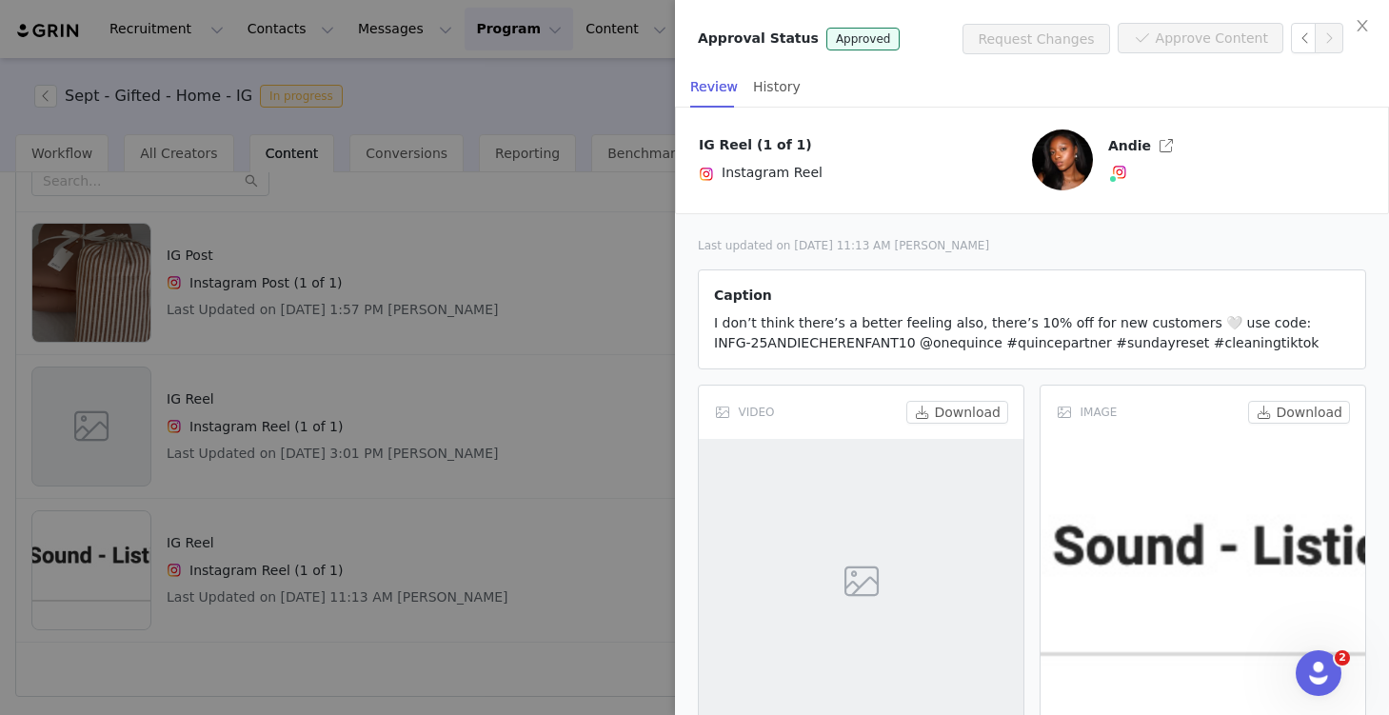
click at [587, 316] on div at bounding box center [694, 357] width 1389 height 715
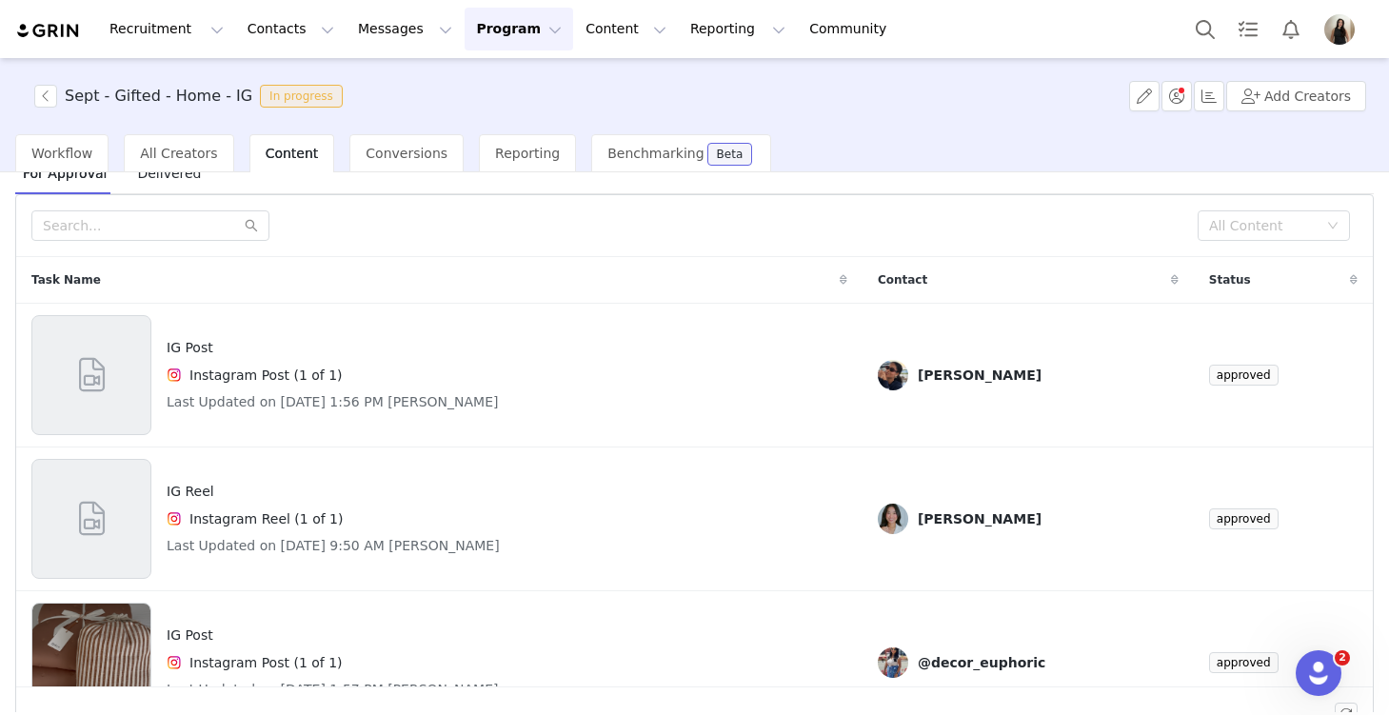
scroll to position [0, 0]
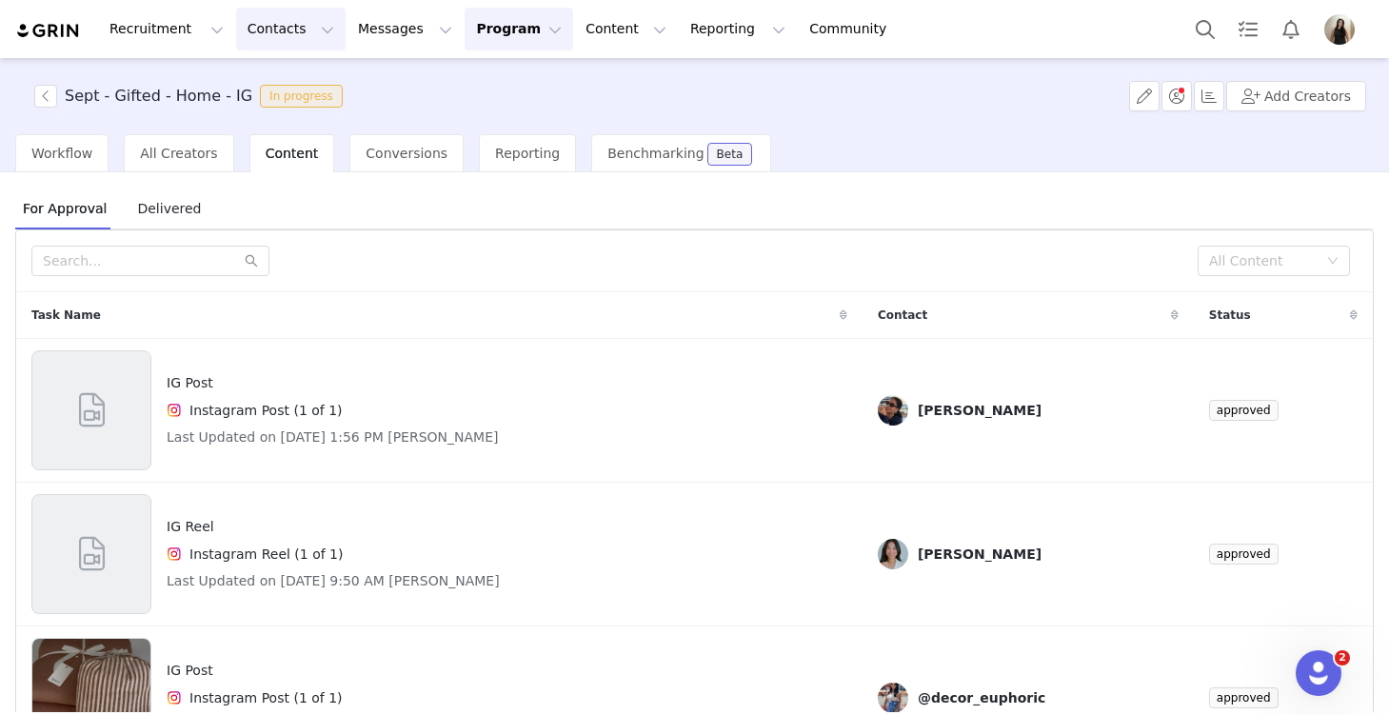
click at [268, 34] on button "Contacts Contacts" at bounding box center [291, 29] width 110 height 43
click at [292, 115] on p "Prospects" at bounding box center [270, 120] width 64 height 20
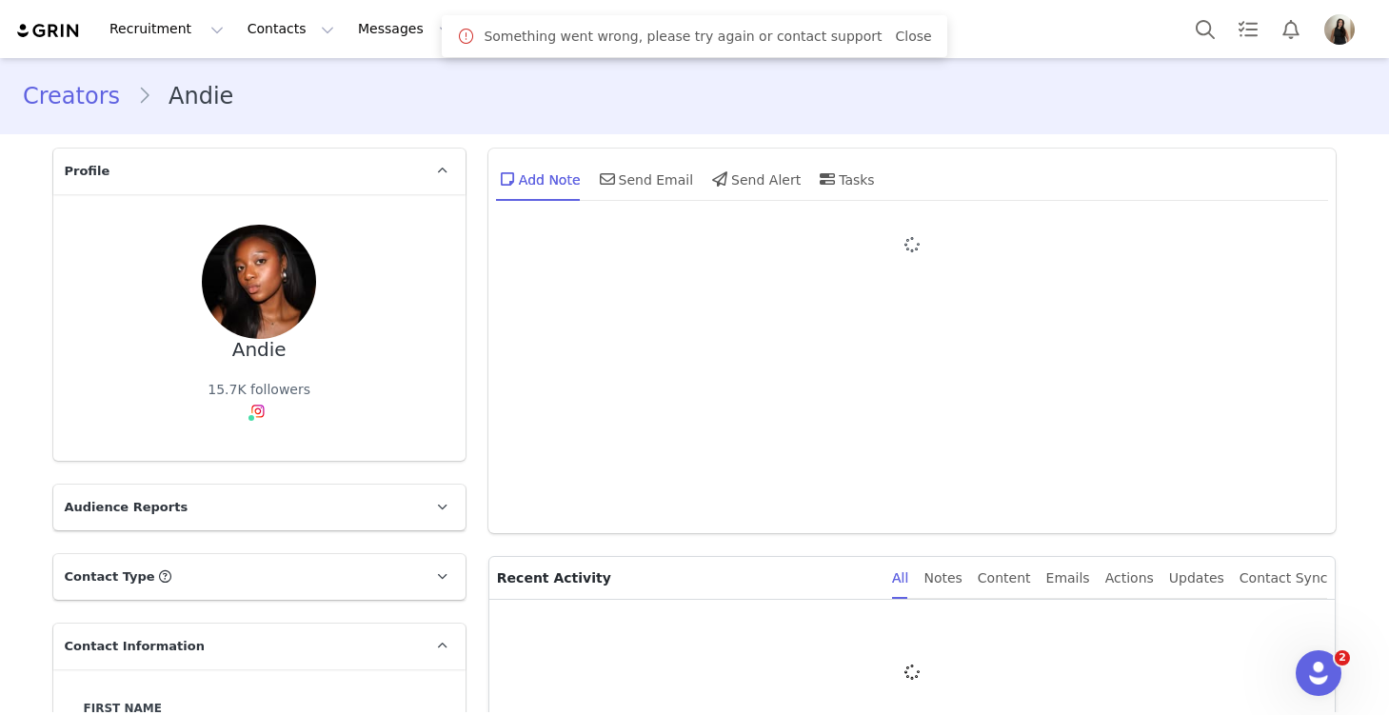
type input "+1 ([GEOGRAPHIC_DATA])"
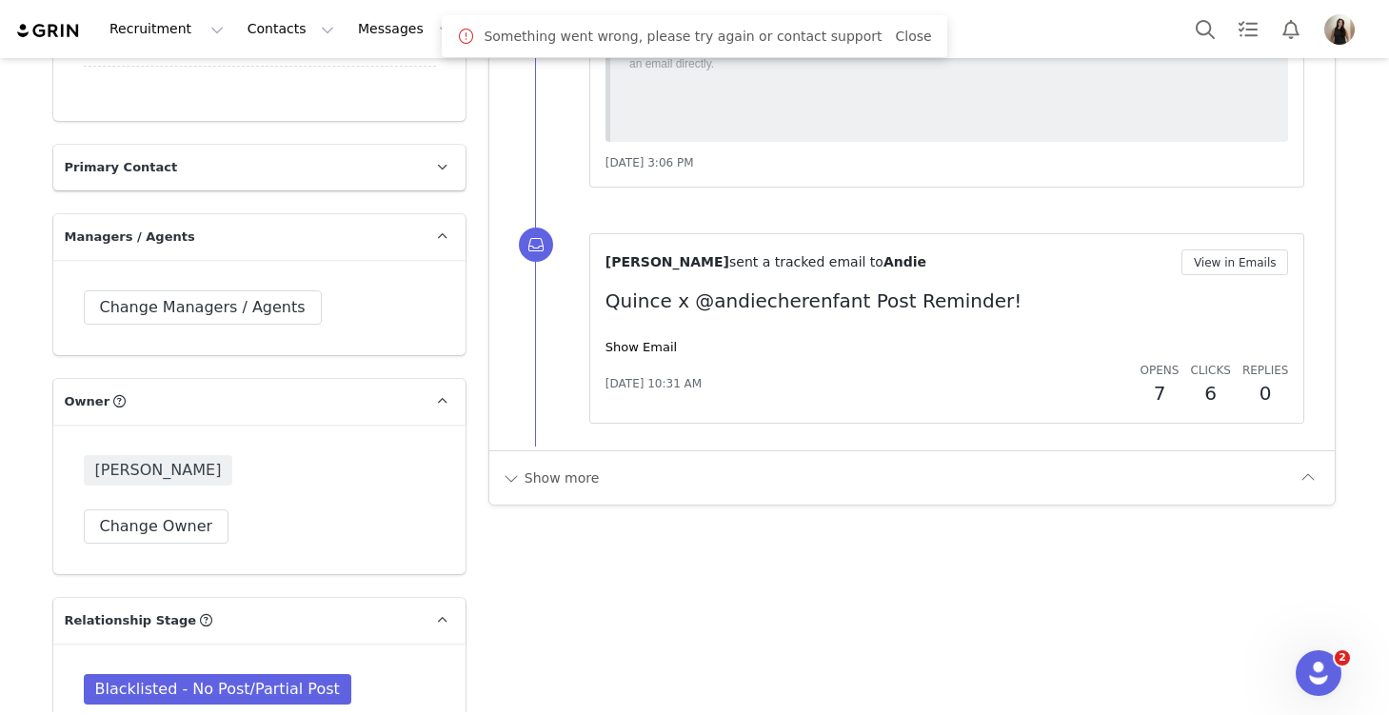
scroll to position [2901, 0]
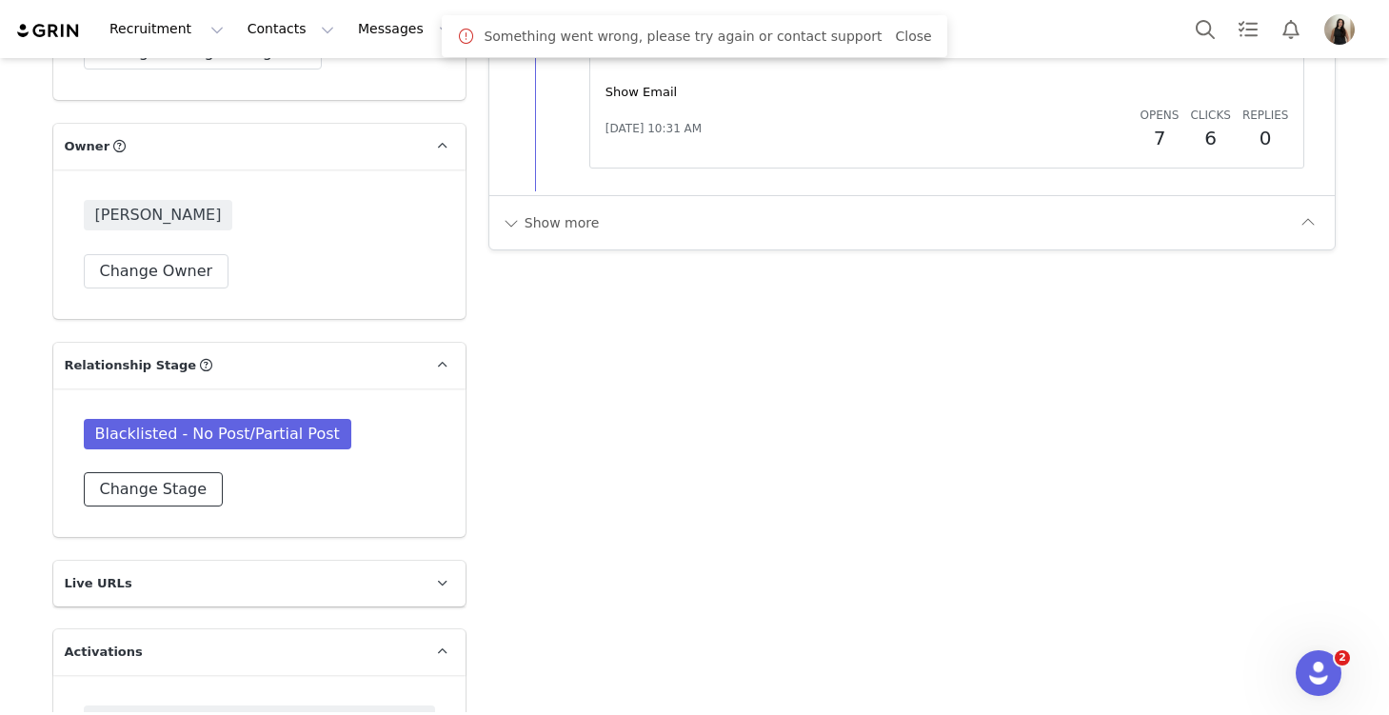
click at [154, 507] on button "Change Stage" at bounding box center [154, 489] width 140 height 34
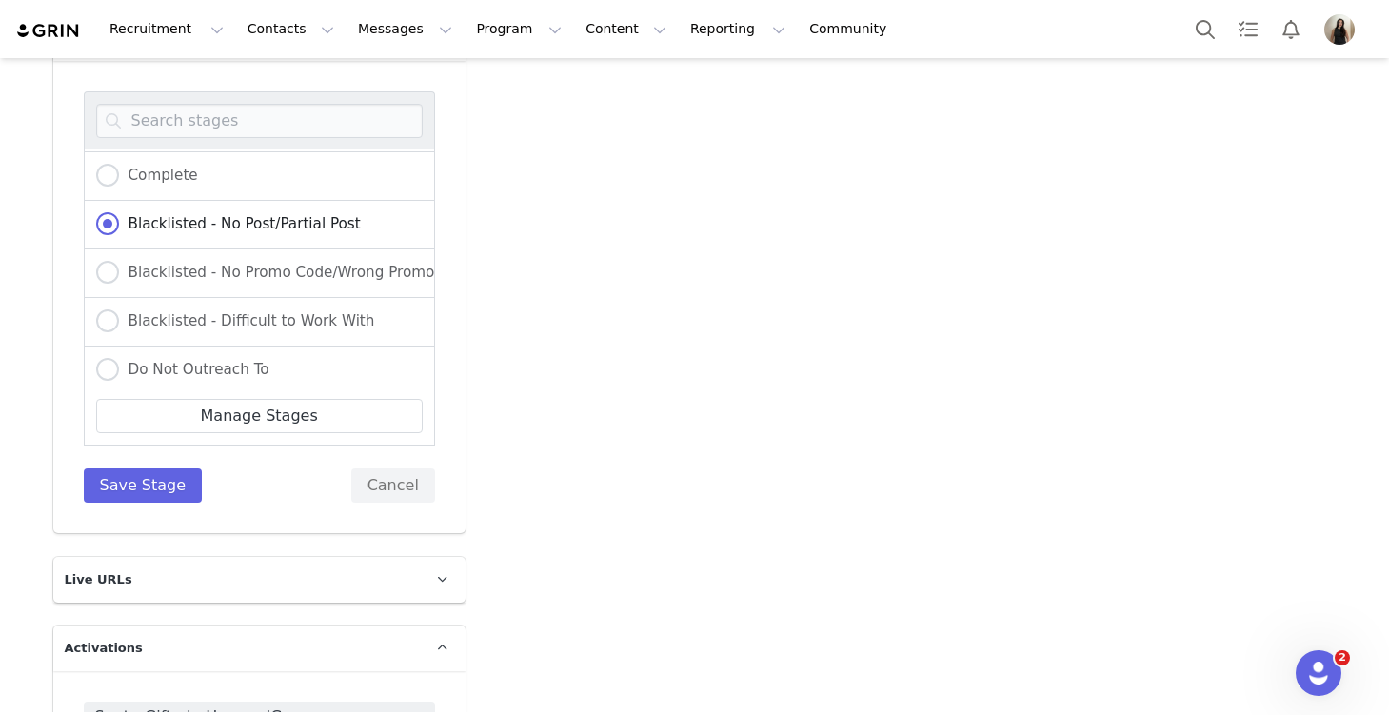
scroll to position [389, 0]
click at [195, 181] on span "Complete" at bounding box center [158, 172] width 79 height 17
click at [119, 186] on input "Complete" at bounding box center [107, 173] width 23 height 25
radio input "true"
radio input "false"
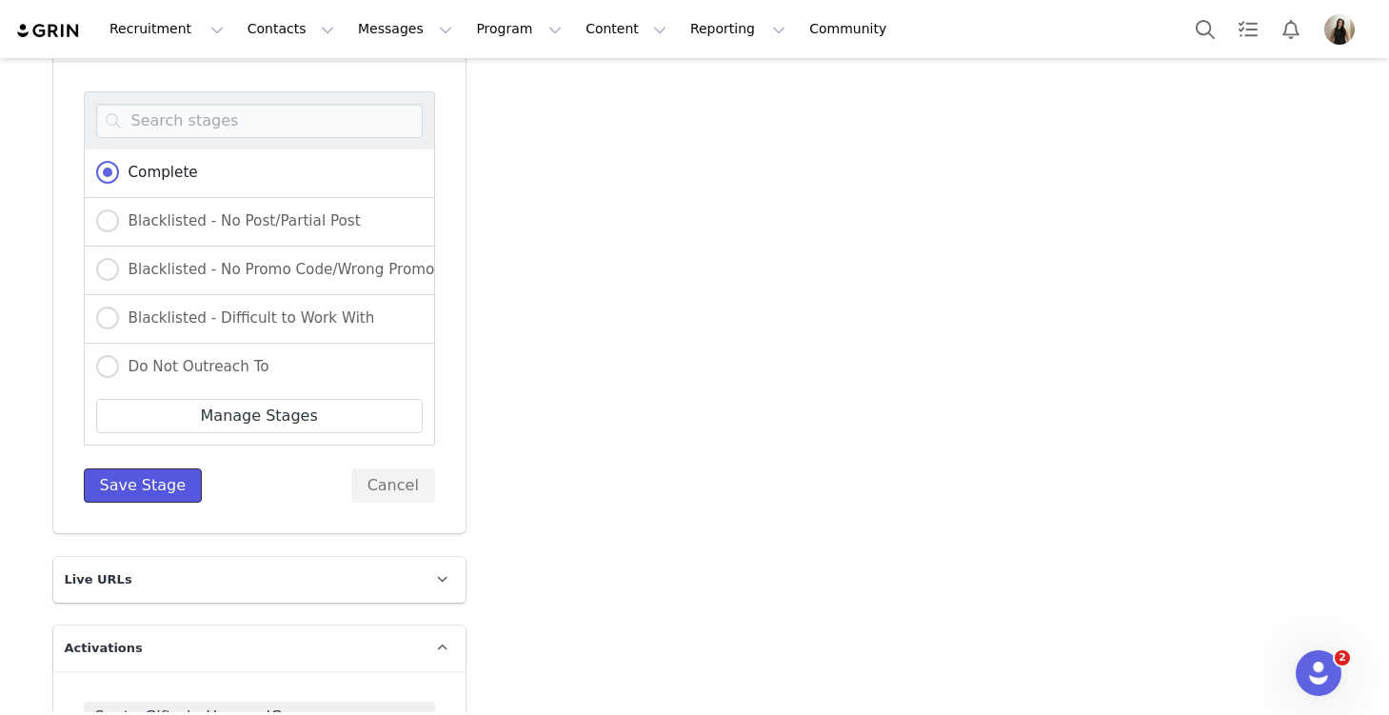
click at [172, 503] on button "Save Stage" at bounding box center [143, 486] width 119 height 34
